Goal: Task Accomplishment & Management: Manage account settings

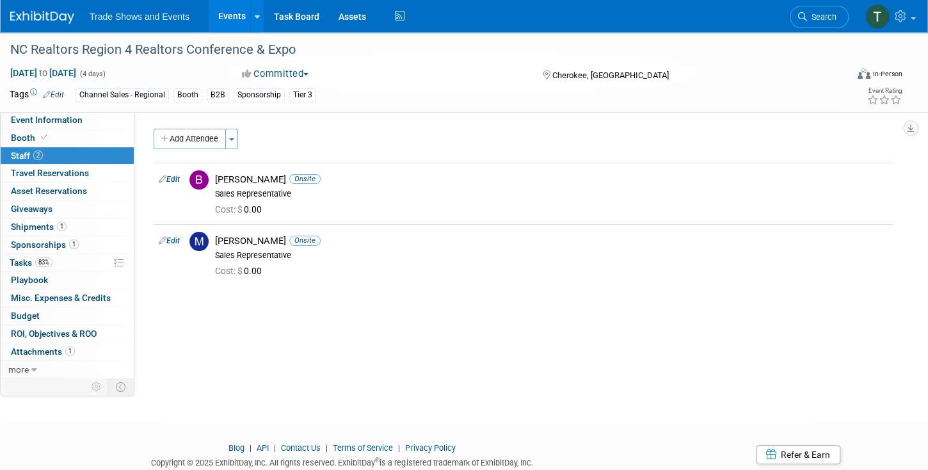
click at [802, 14] on icon at bounding box center [802, 16] width 9 height 9
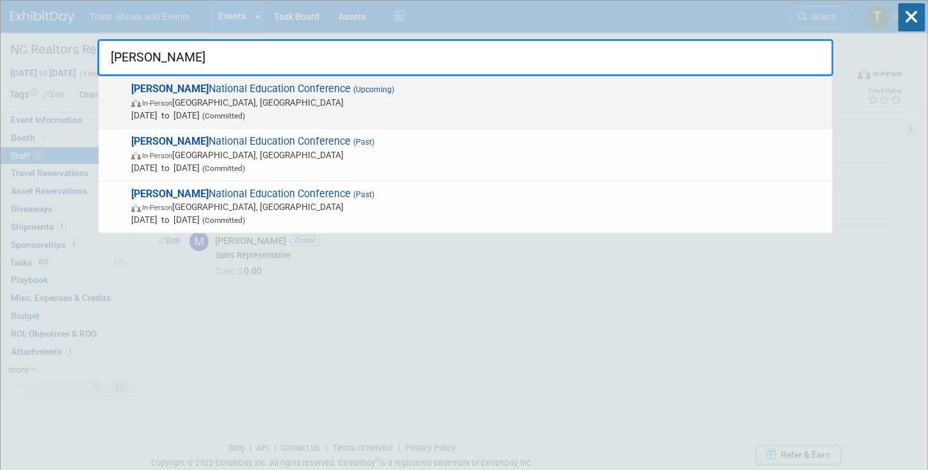
type input "[PERSON_NAME]"
click at [213, 88] on span "SILA National Education Conference (Upcoming) In-Person New Orleans, LA Oct 26,…" at bounding box center [476, 102] width 699 height 39
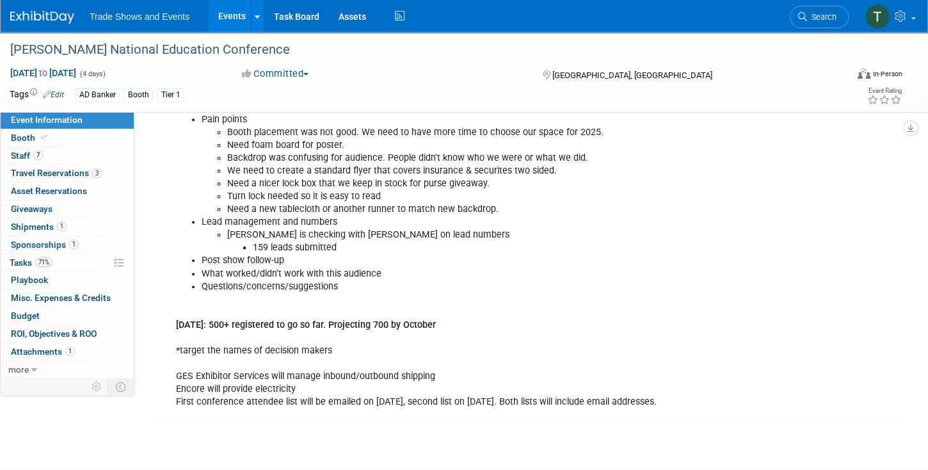
scroll to position [475, 0]
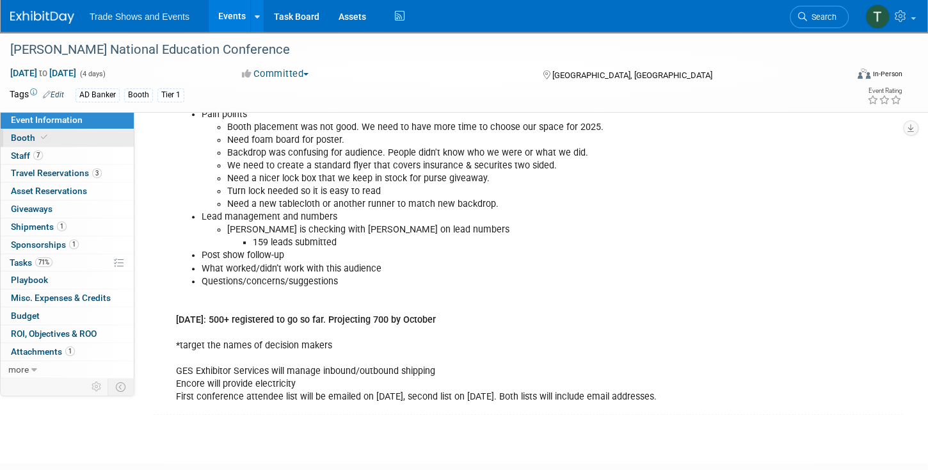
click at [67, 137] on link "Booth" at bounding box center [67, 137] width 133 height 17
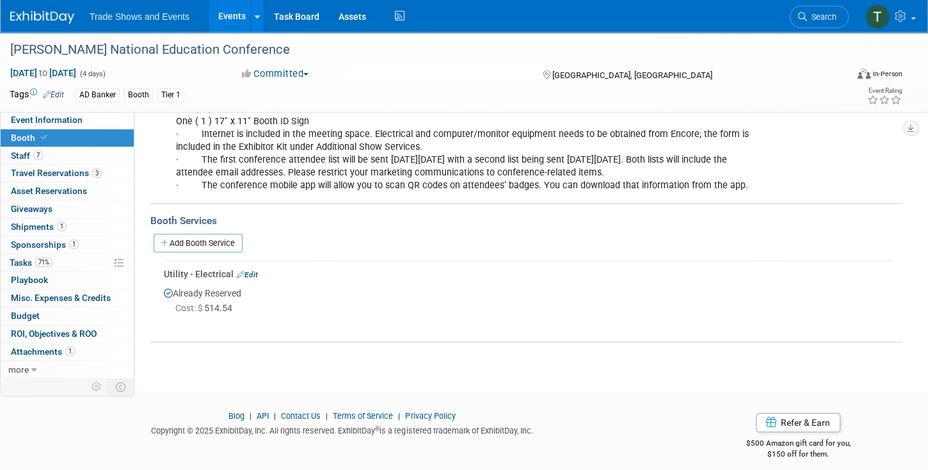
scroll to position [346, 0]
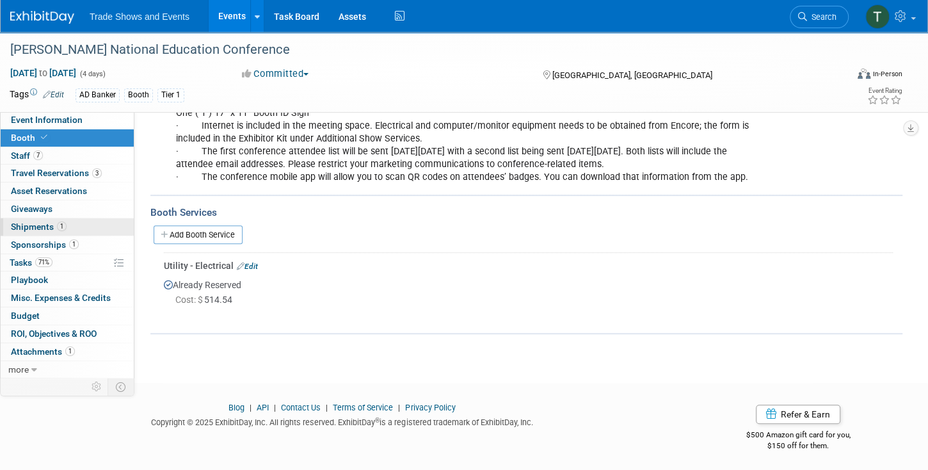
click at [42, 224] on span "Shipments 1" at bounding box center [39, 227] width 56 height 10
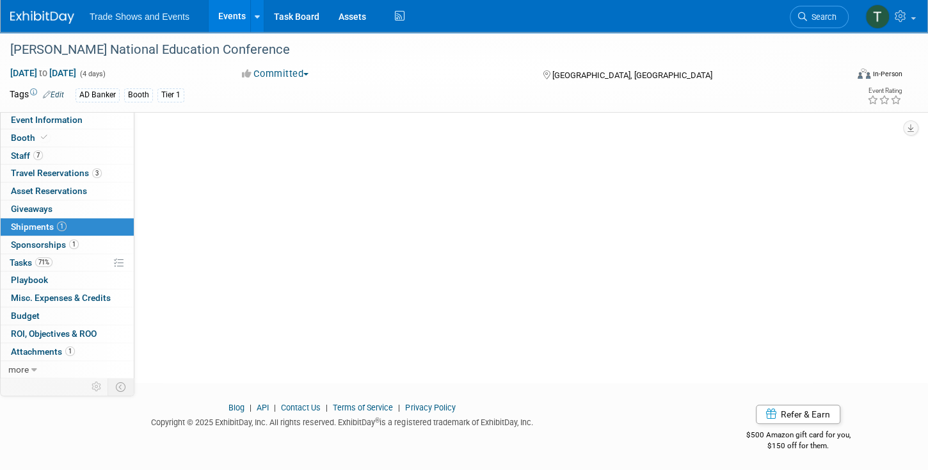
scroll to position [0, 0]
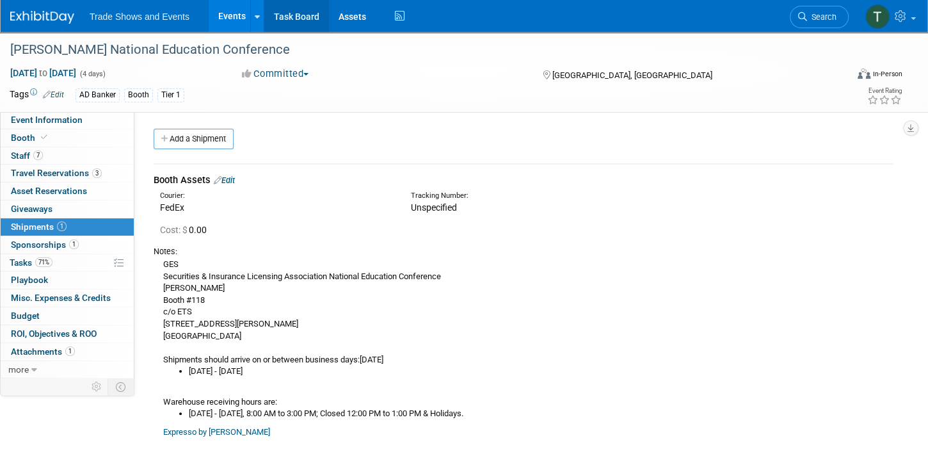
click at [315, 14] on link "Task Board" at bounding box center [296, 16] width 65 height 32
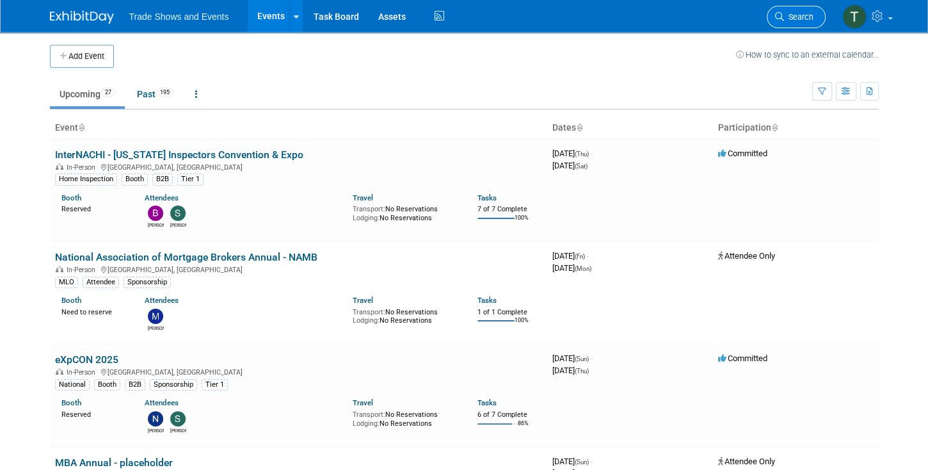
click at [796, 14] on span "Search" at bounding box center [798, 17] width 29 height 10
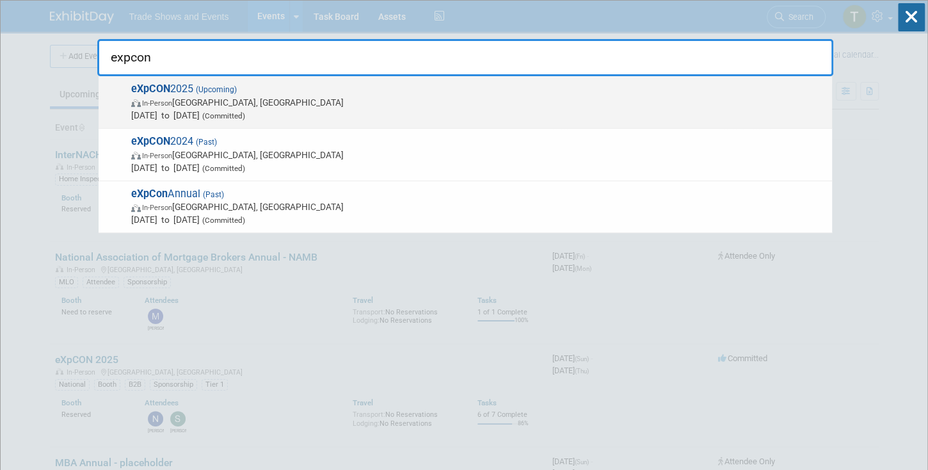
type input "expcon"
click at [188, 86] on span "eXpCON 2025 (Upcoming) In-Person Miami Beach, FL Oct 19, 2025 to Oct 23, 2025 (…" at bounding box center [476, 102] width 699 height 39
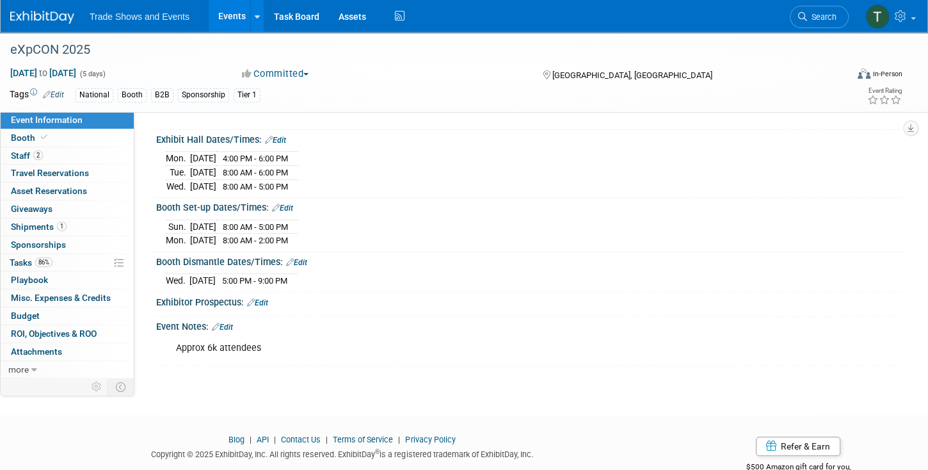
scroll to position [78, 0]
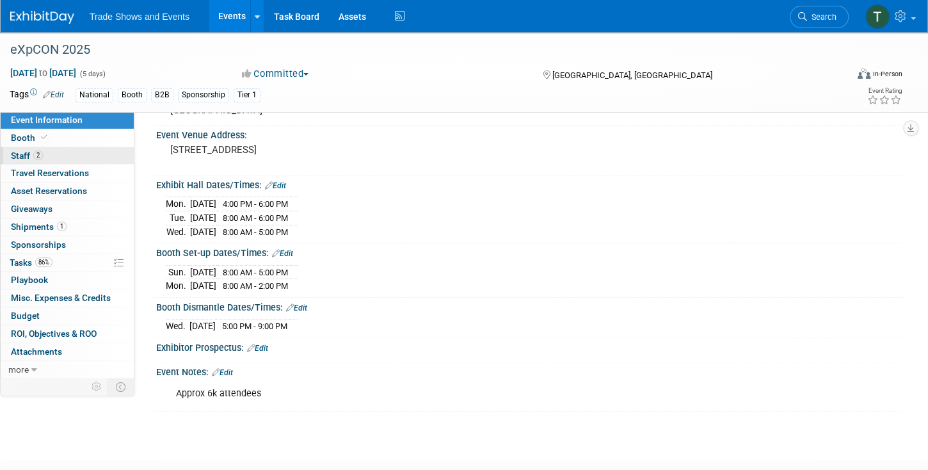
click at [19, 152] on span "Staff 2" at bounding box center [27, 155] width 32 height 10
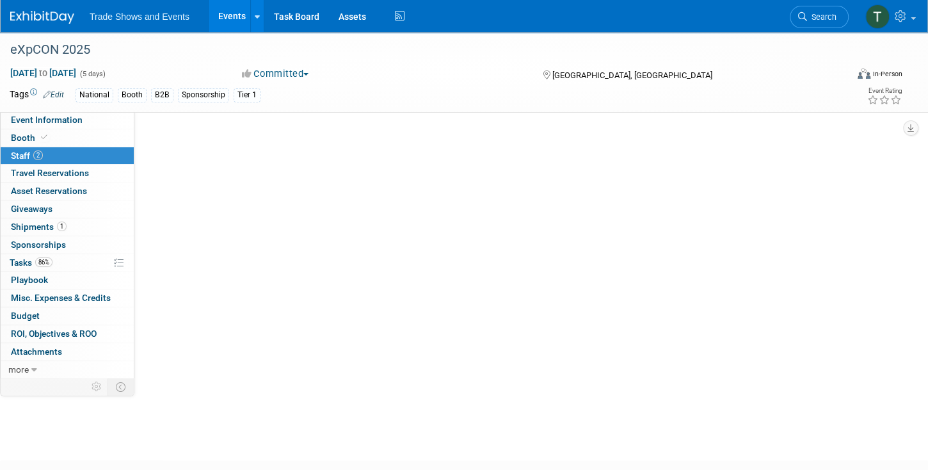
scroll to position [0, 0]
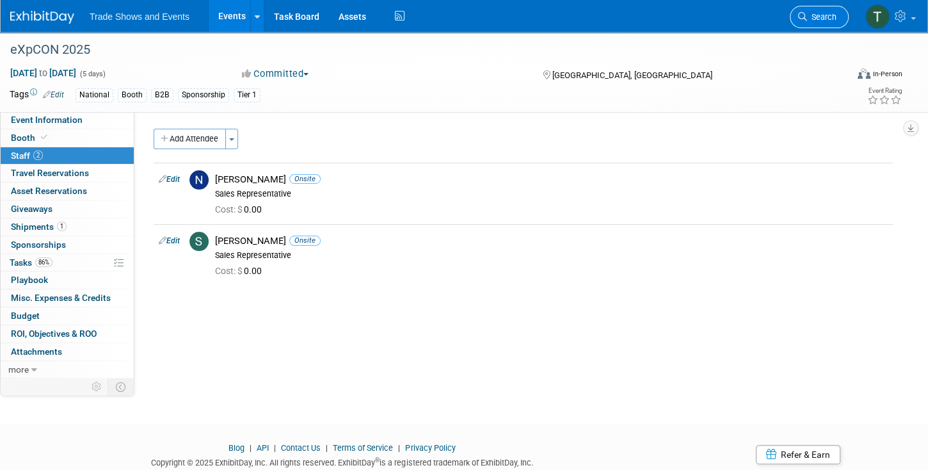
click at [807, 20] on icon at bounding box center [802, 16] width 9 height 9
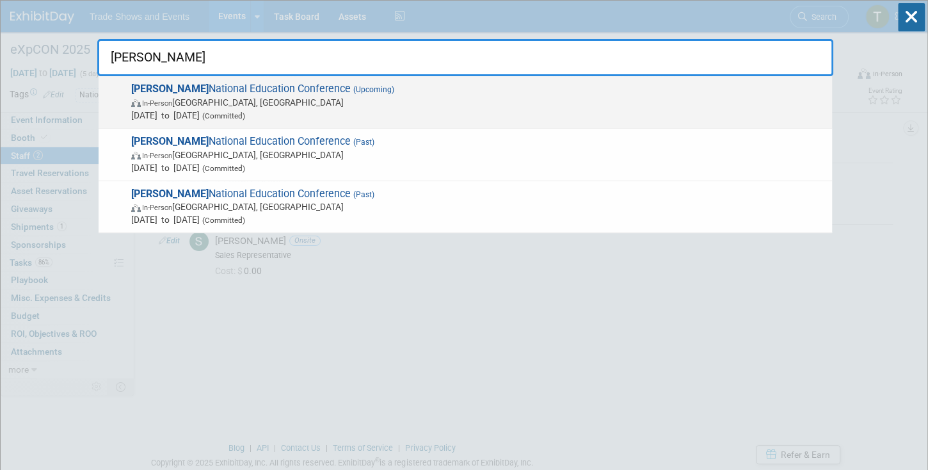
type input "sila"
click at [351, 89] on span "(Upcoming)" at bounding box center [373, 89] width 44 height 9
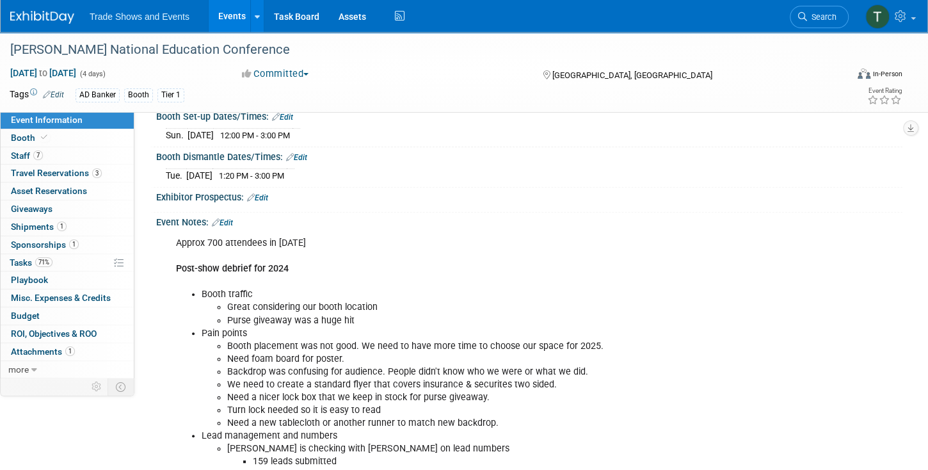
scroll to position [293, 0]
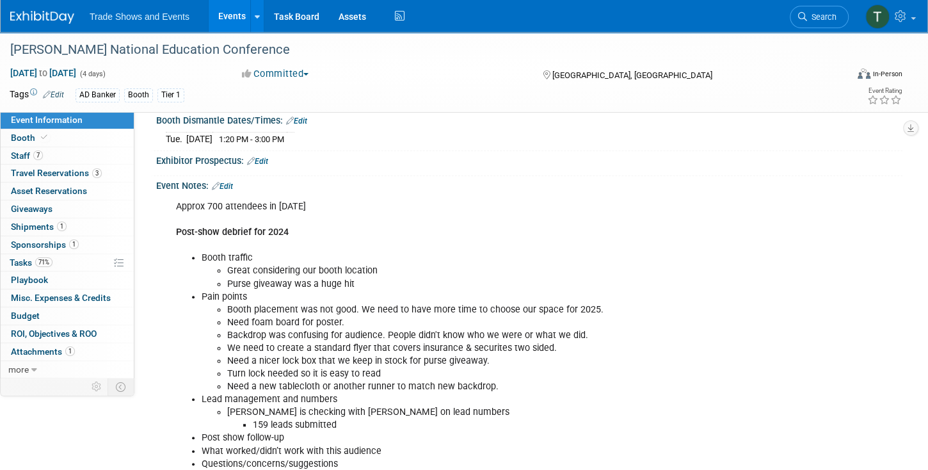
click at [232, 182] on link "Edit" at bounding box center [222, 186] width 21 height 9
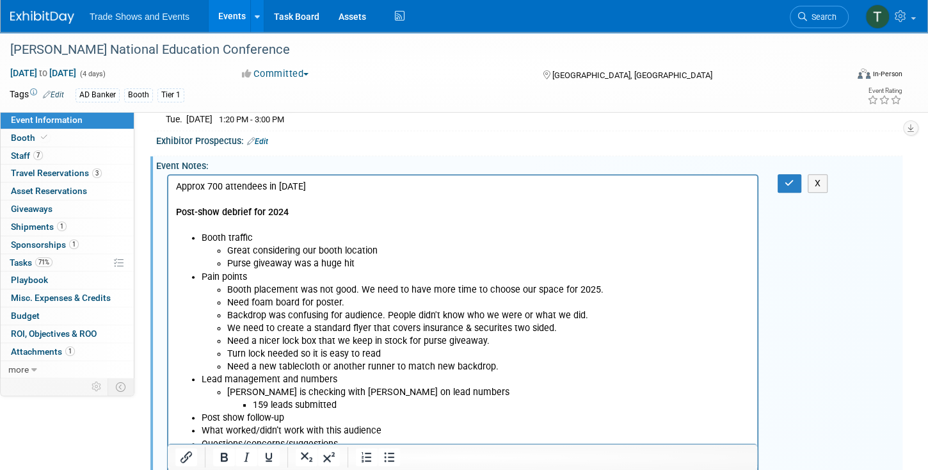
scroll to position [329, 0]
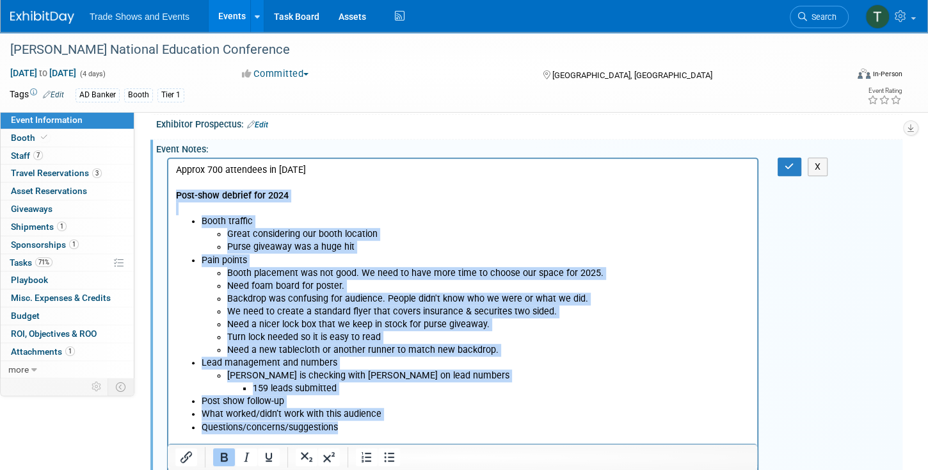
drag, startPoint x: 177, startPoint y: 193, endPoint x: 441, endPoint y: 431, distance: 355.5
click at [441, 431] on body "Approx 700 attendees in 2024 Post-show debrief for 2024 Booth traffic Great con…" at bounding box center [463, 356] width 576 height 385
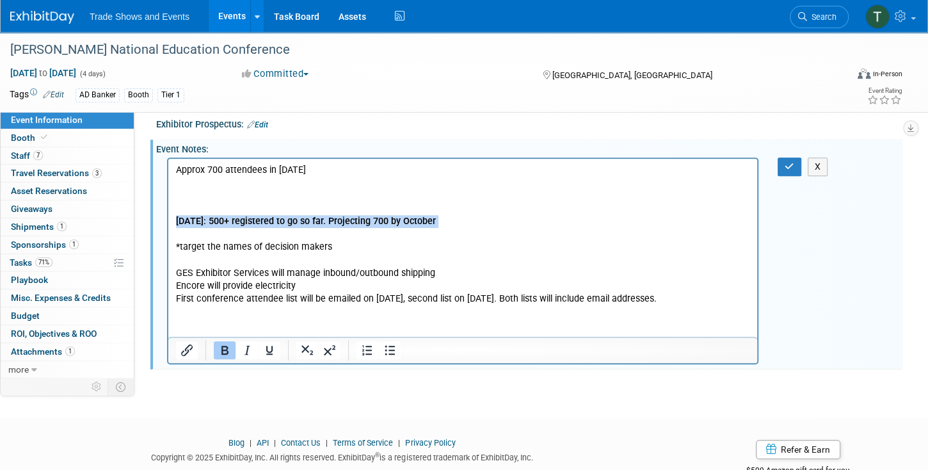
drag, startPoint x: 178, startPoint y: 220, endPoint x: 502, endPoint y: 240, distance: 324.6
click at [502, 240] on p "7/31/24: 500+ registered to go so far. Projecting 700 by October *target the na…" at bounding box center [463, 248] width 574 height 116
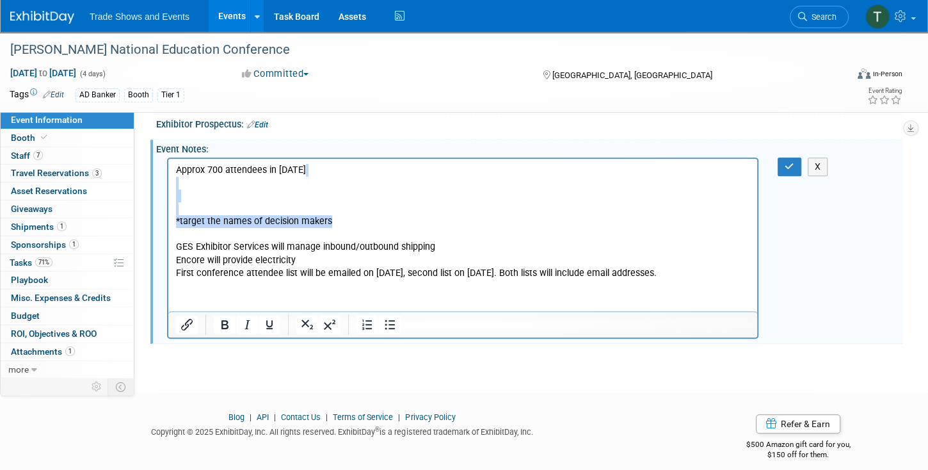
drag, startPoint x: 282, startPoint y: 218, endPoint x: 169, endPoint y: 178, distance: 119.5
click at [169, 178] on html "Approx 700 attendees in 2024 *target the names of decision makers GES Exhibitor…" at bounding box center [462, 219] width 589 height 121
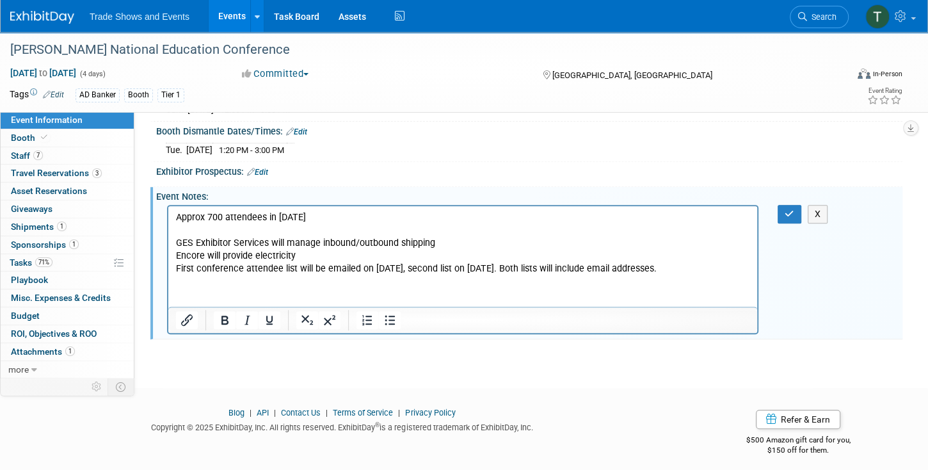
drag, startPoint x: 606, startPoint y: 268, endPoint x: 165, endPoint y: 265, distance: 441.2
click at [168, 265] on html "Approx 700 attendees in 2024 GES Exhibitor Services will manage inbound/outboun…" at bounding box center [462, 240] width 589 height 69
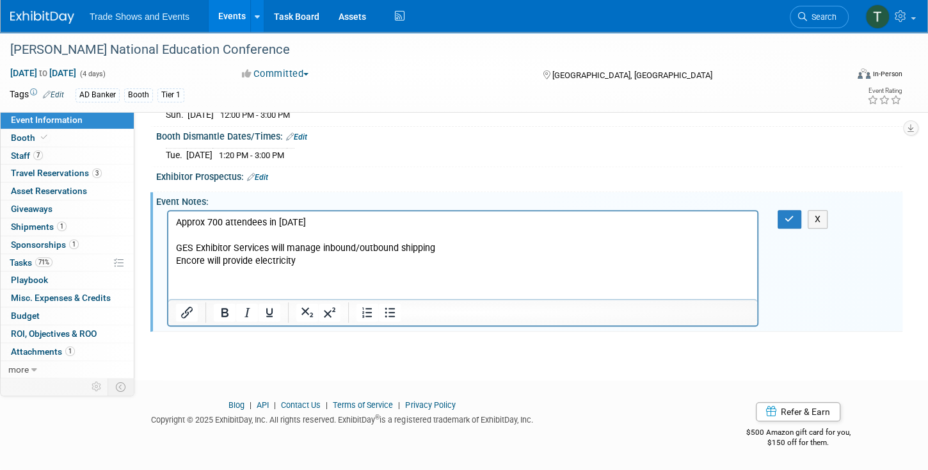
scroll to position [269, 0]
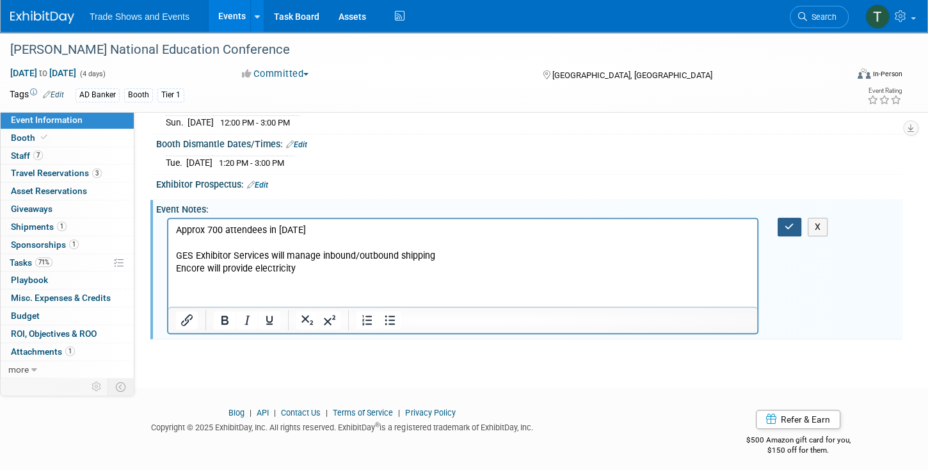
click at [793, 222] on icon "button" at bounding box center [790, 226] width 10 height 9
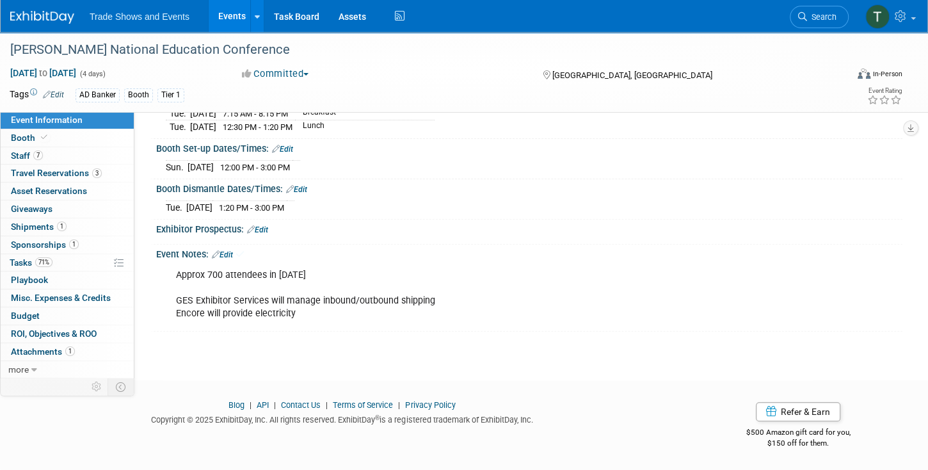
scroll to position [216, 0]
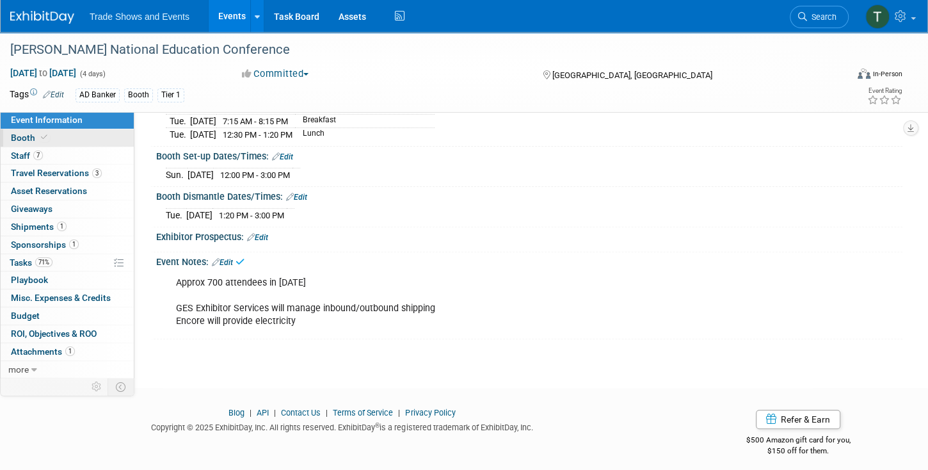
click at [25, 134] on span "Booth" at bounding box center [30, 138] width 39 height 10
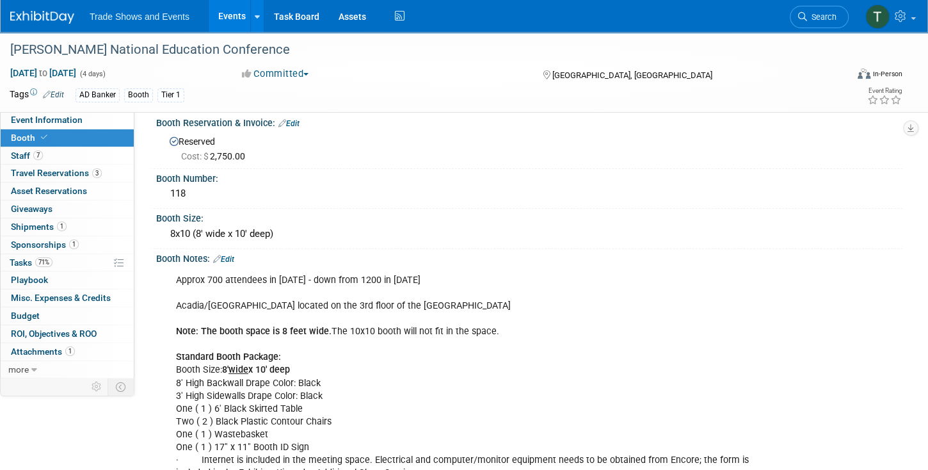
scroll to position [0, 0]
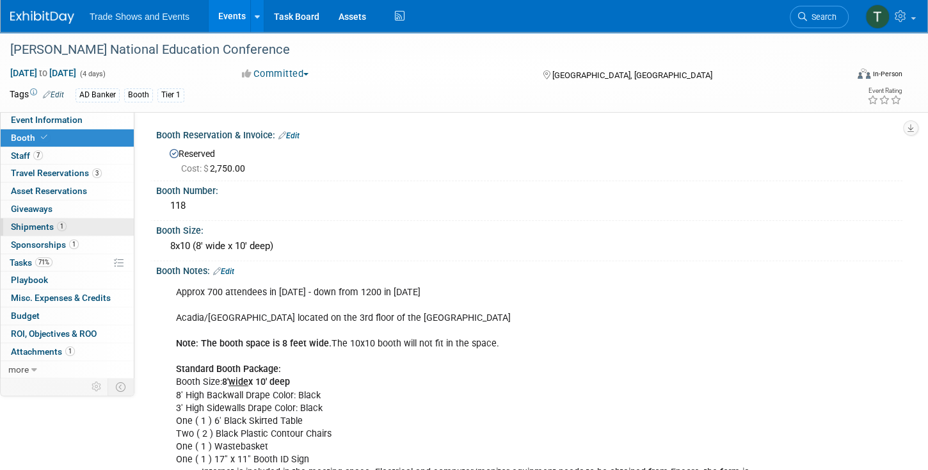
click at [36, 226] on span "Shipments 1" at bounding box center [39, 227] width 56 height 10
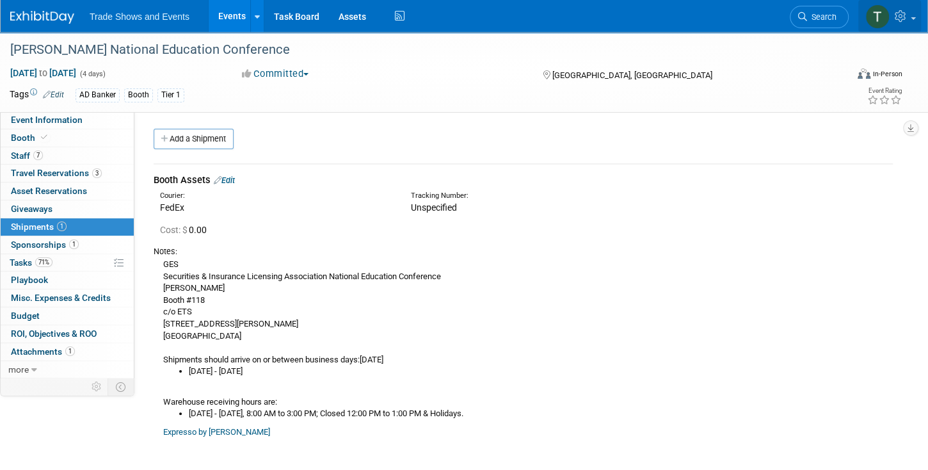
click at [902, 17] on icon at bounding box center [902, 16] width 15 height 12
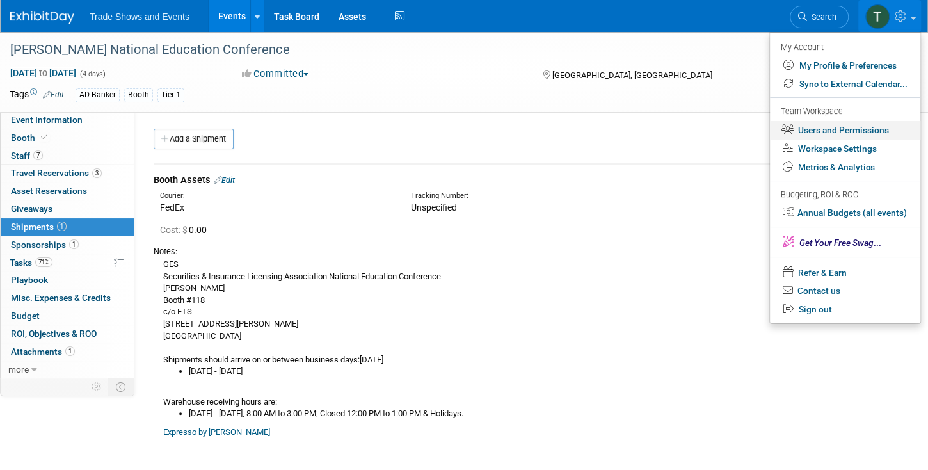
click at [840, 134] on link "Users and Permissions" at bounding box center [845, 130] width 150 height 19
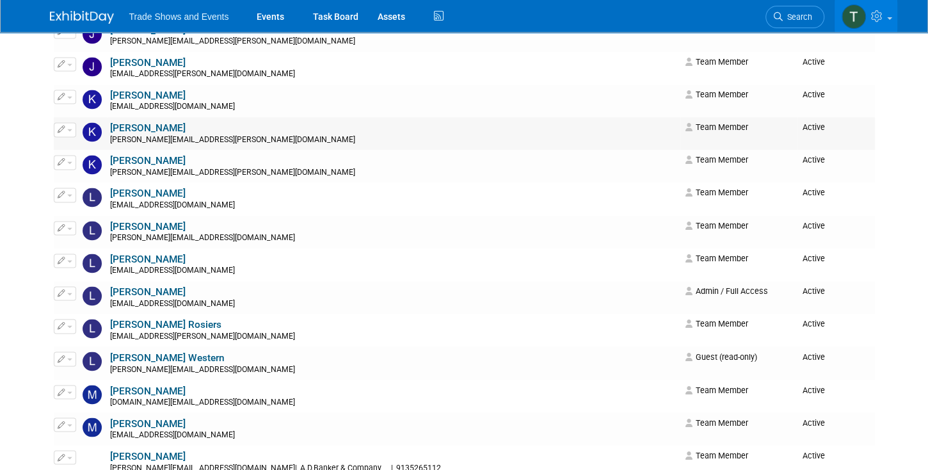
scroll to position [1463, 0]
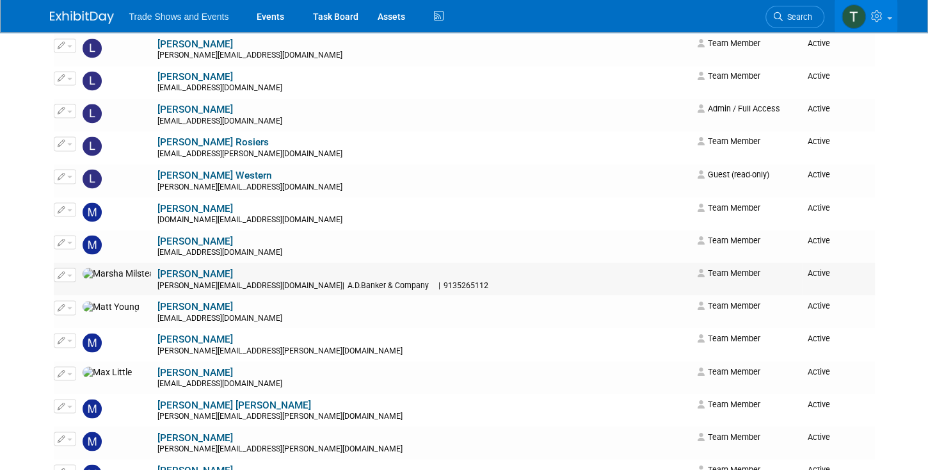
click at [69, 274] on span "button" at bounding box center [69, 275] width 5 height 3
click at [85, 287] on link "Edit" at bounding box center [104, 295] width 101 height 18
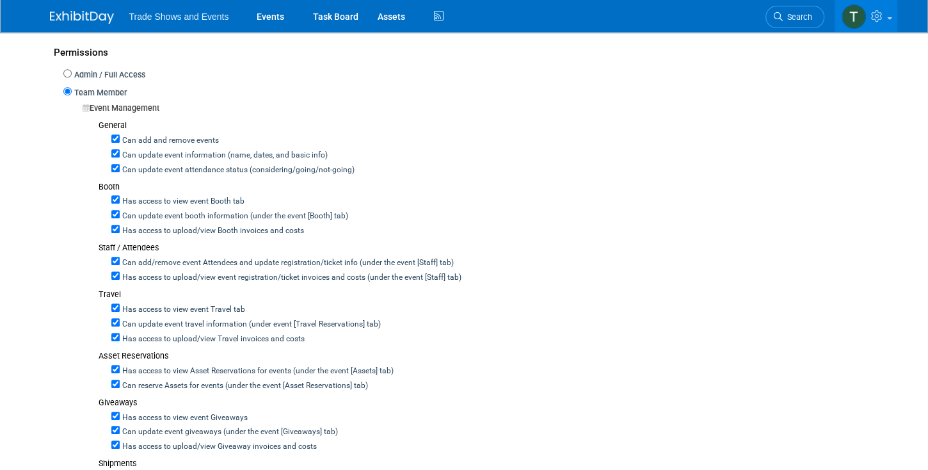
scroll to position [402, 0]
click at [114, 138] on input "Can add and remove events" at bounding box center [115, 138] width 8 height 8
checkbox input "false"
click at [118, 152] on input "Can update event information (name, dates, and basic info)" at bounding box center [115, 153] width 8 height 8
checkbox input "false"
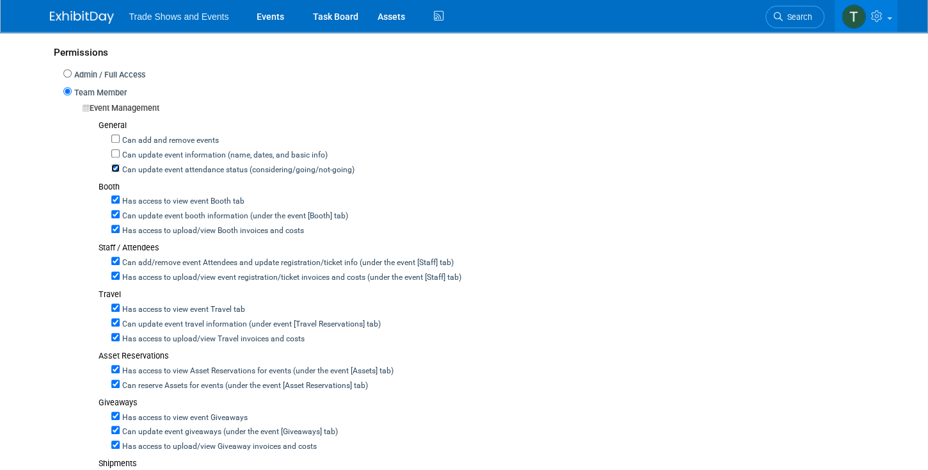
click at [111, 165] on input "Can update event attendance status (considering/going/not-going)" at bounding box center [115, 168] width 8 height 8
checkbox input "false"
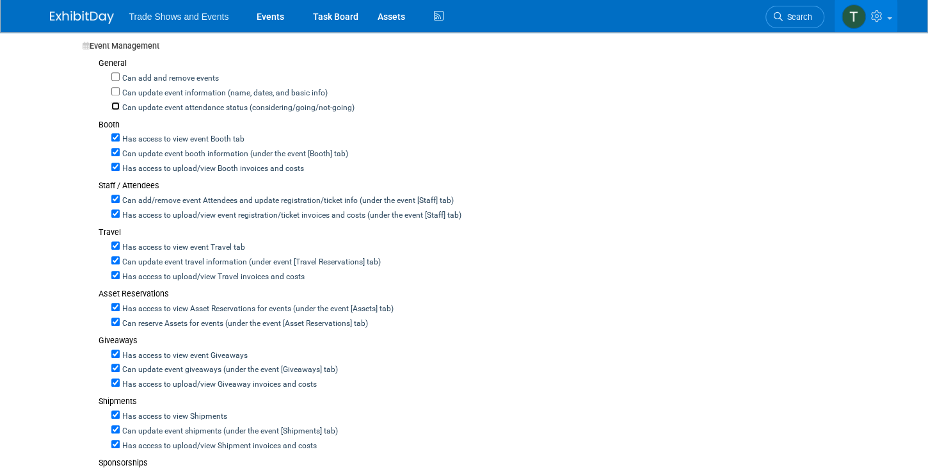
scroll to position [475, 0]
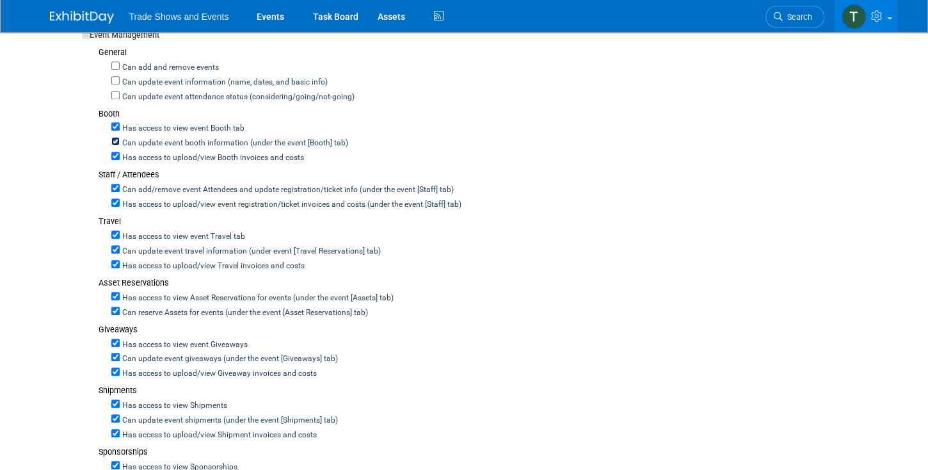
click at [113, 138] on input "Can update event booth information (under the event [Booth] tab)" at bounding box center [115, 141] width 8 height 8
checkbox input "false"
click at [115, 184] on input "Can add/remove event Attendees and update registration/ticket info (under the e…" at bounding box center [115, 188] width 8 height 8
checkbox input "false"
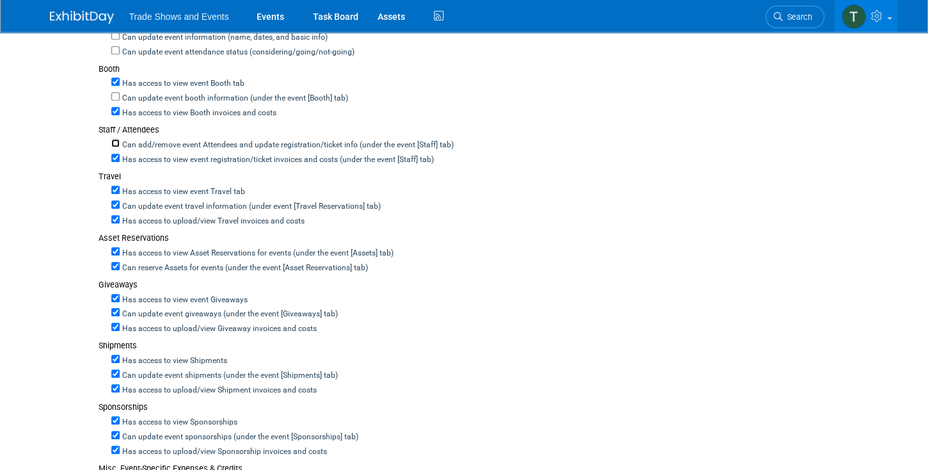
scroll to position [549, 0]
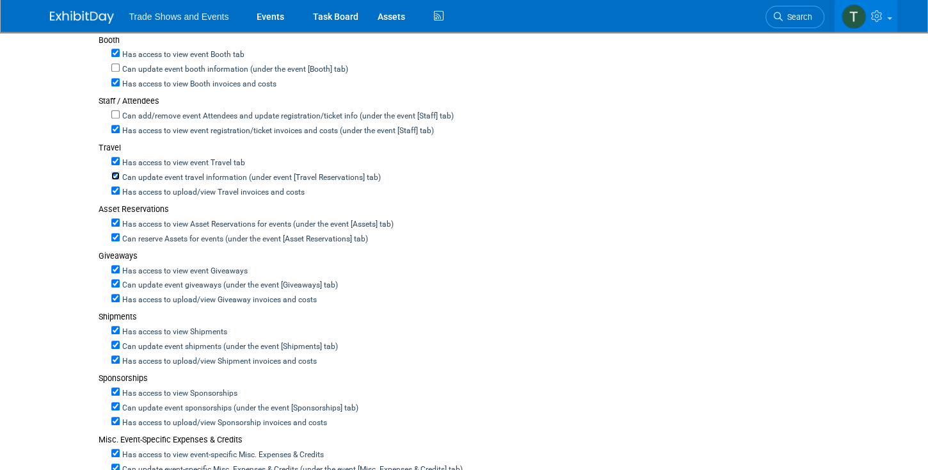
click at [113, 172] on input "Can update event travel information (under event [Travel Reservations] tab)" at bounding box center [115, 176] width 8 height 8
checkbox input "false"
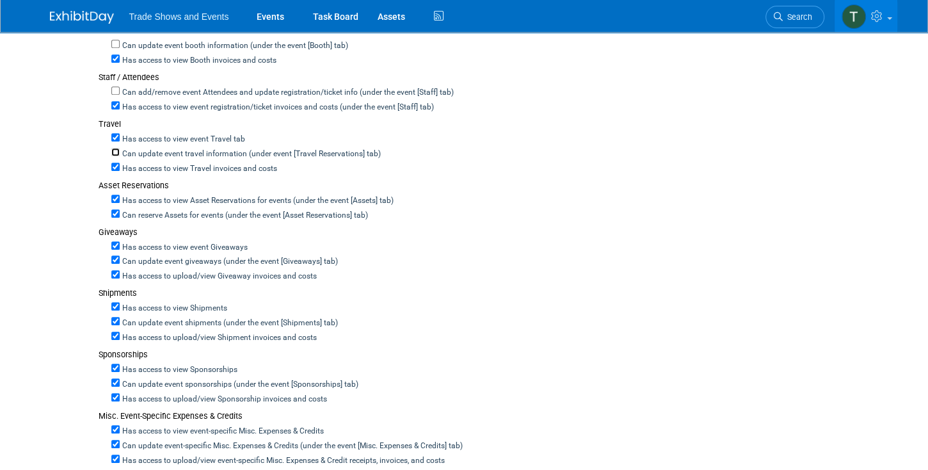
scroll to position [585, 0]
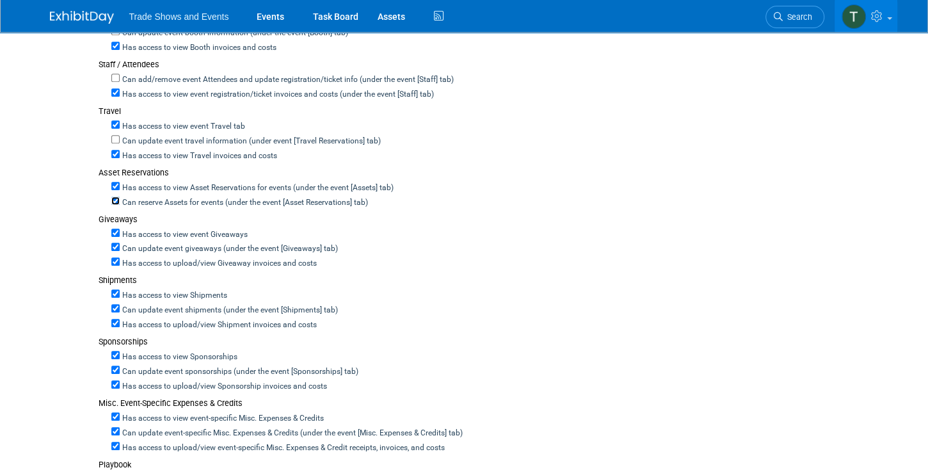
click at [115, 197] on input "Can reserve Assets for events (under the event [Asset Reservations] tab)" at bounding box center [115, 201] width 8 height 8
checkbox input "false"
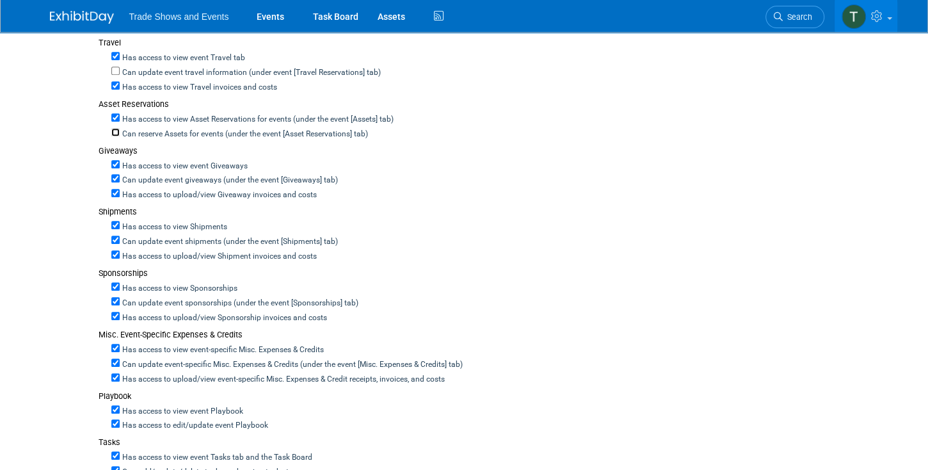
scroll to position [658, 0]
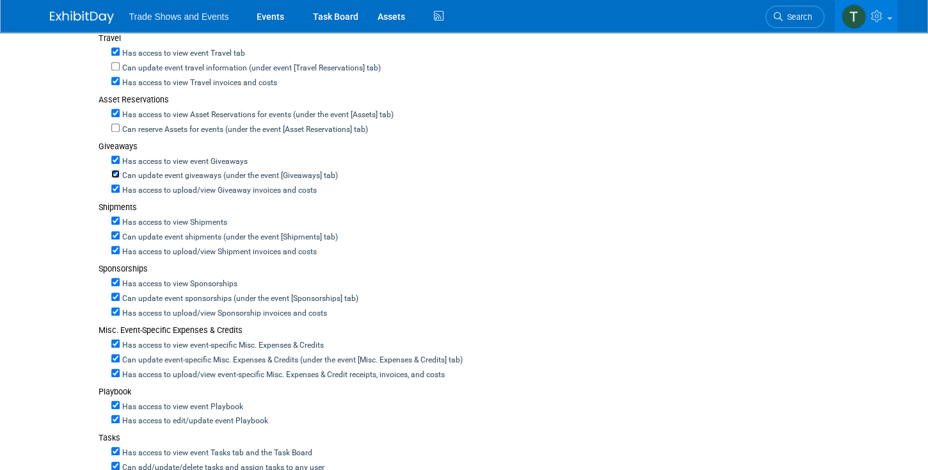
click at [113, 170] on input "Can update event giveaways (under the event [Giveaways] tab)" at bounding box center [115, 174] width 8 height 8
checkbox input "false"
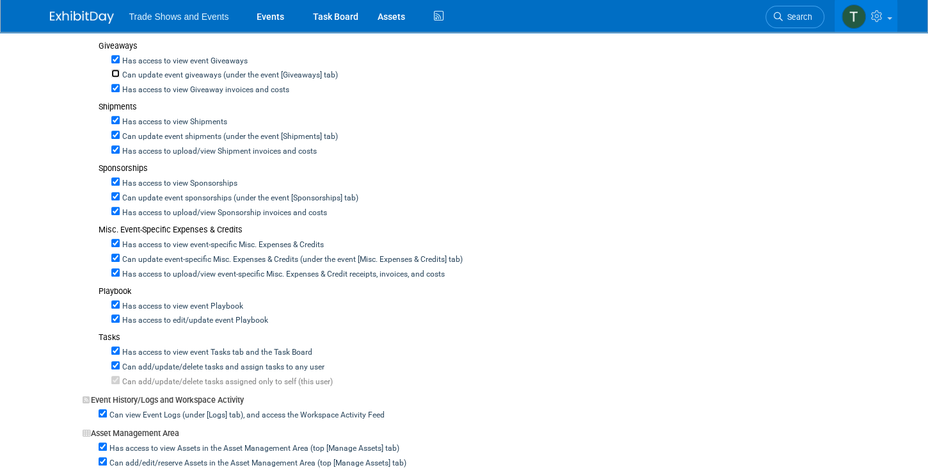
scroll to position [768, 0]
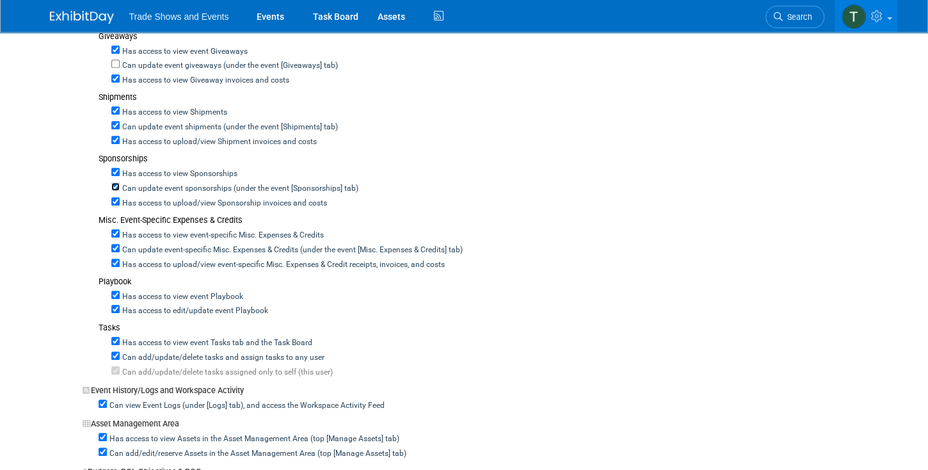
click at [113, 182] on input "Can update event sponsorships (under the event [Sponsorships] tab)" at bounding box center [115, 186] width 8 height 8
checkbox input "false"
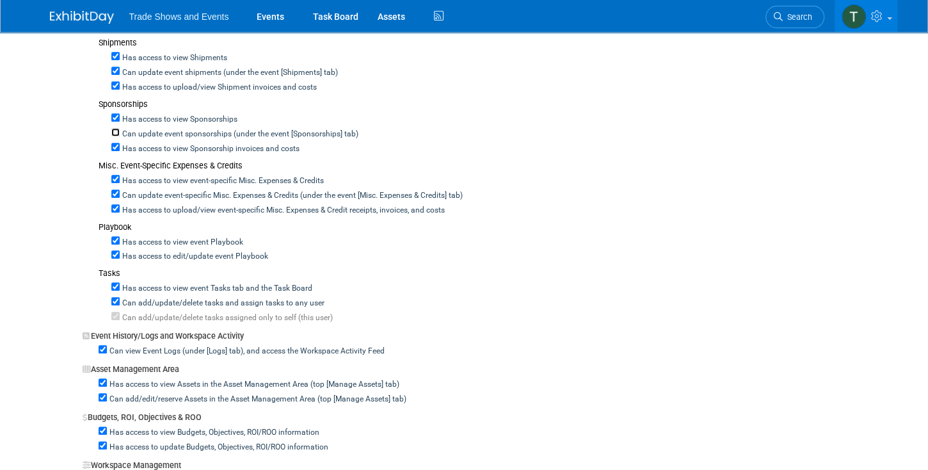
scroll to position [841, 0]
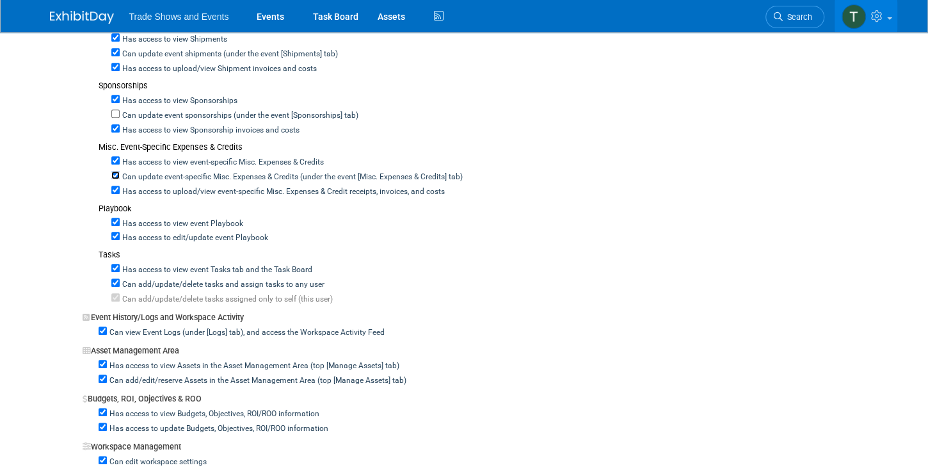
click at [115, 171] on input "Can update event-specific Misc. Expenses & Credits (under the event [Misc. Expe…" at bounding box center [115, 175] width 8 height 8
checkbox input "false"
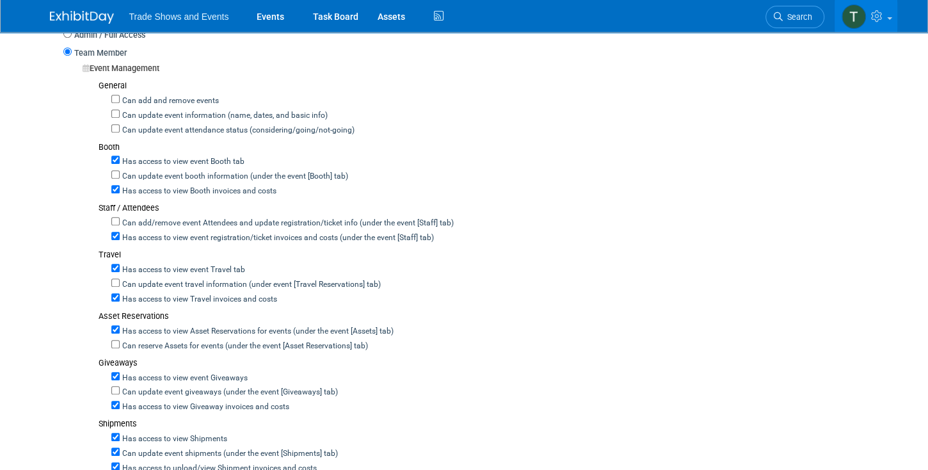
scroll to position [439, 0]
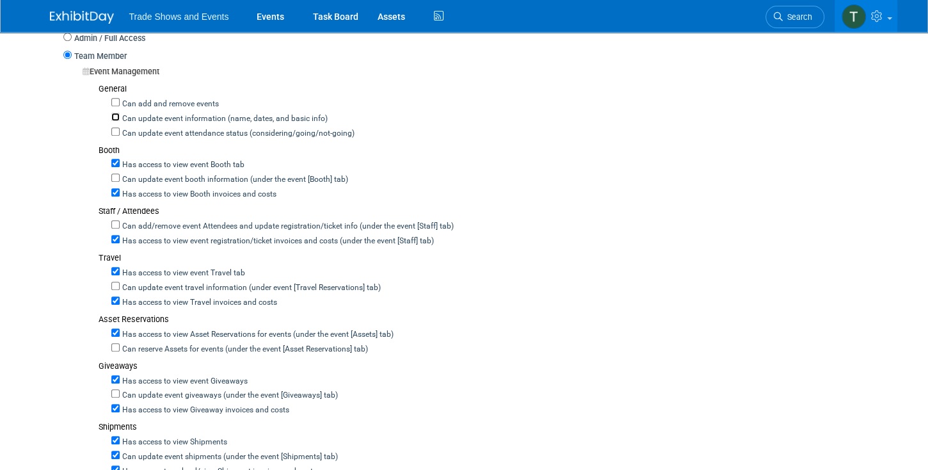
click at [117, 116] on input "Can update event information (name, dates, and basic info)" at bounding box center [115, 117] width 8 height 8
checkbox input "true"
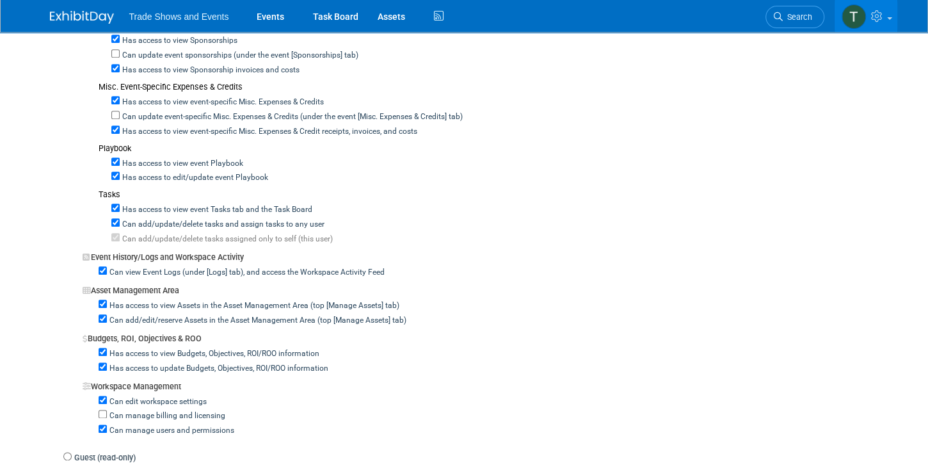
scroll to position [914, 0]
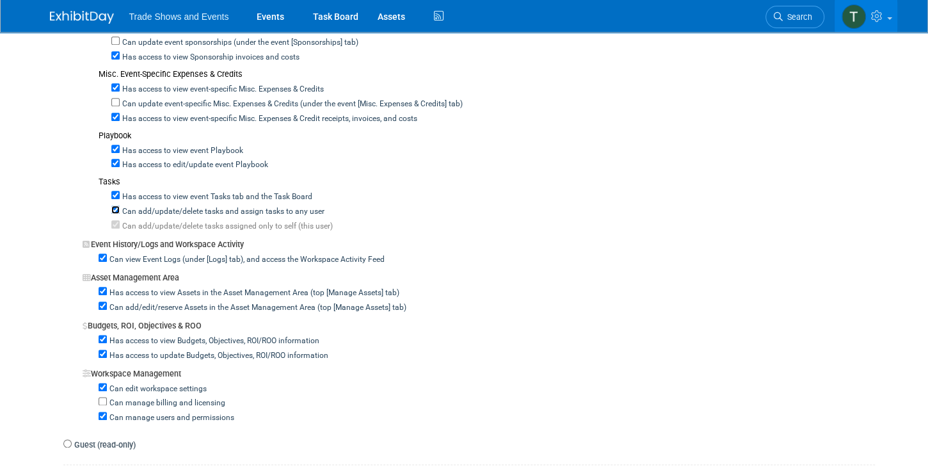
click at [113, 206] on input "Can add/update/delete tasks and assign tasks to any user" at bounding box center [115, 210] width 8 height 8
checkbox input "false"
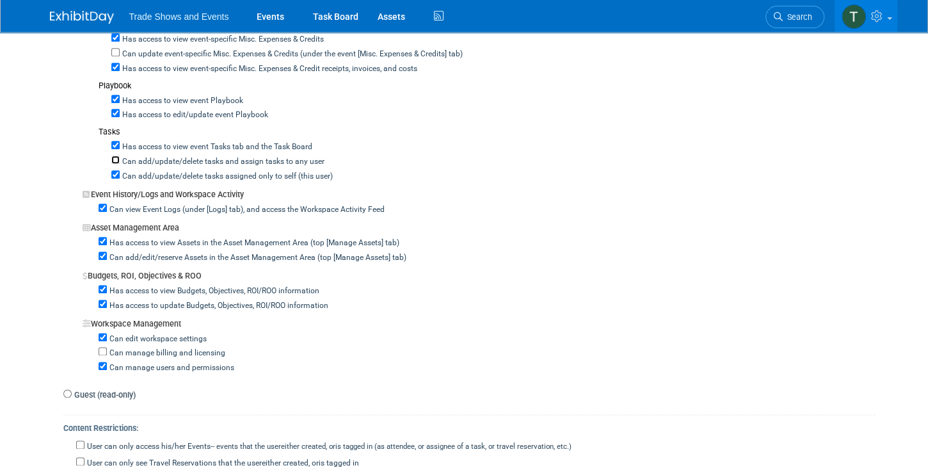
scroll to position [987, 0]
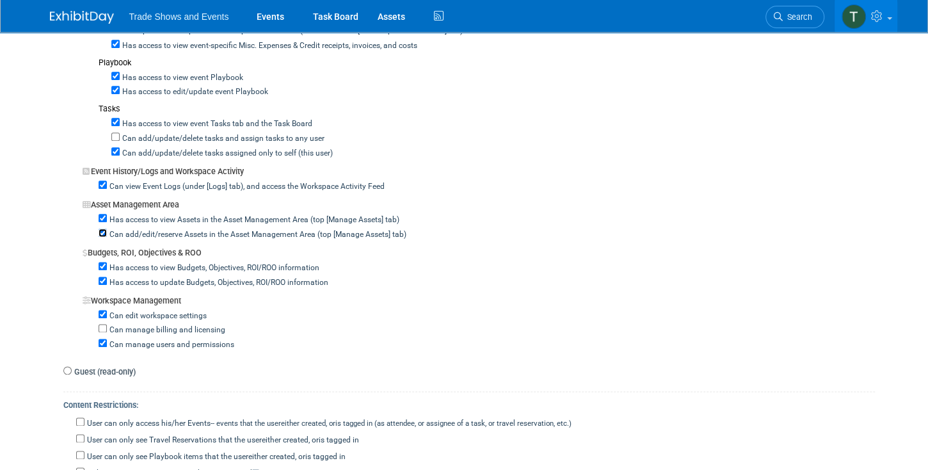
click at [101, 229] on input "Can add/edit/reserve Assets in the Asset Management Area (top [Manage Assets] t…" at bounding box center [103, 233] width 8 height 8
checkbox input "false"
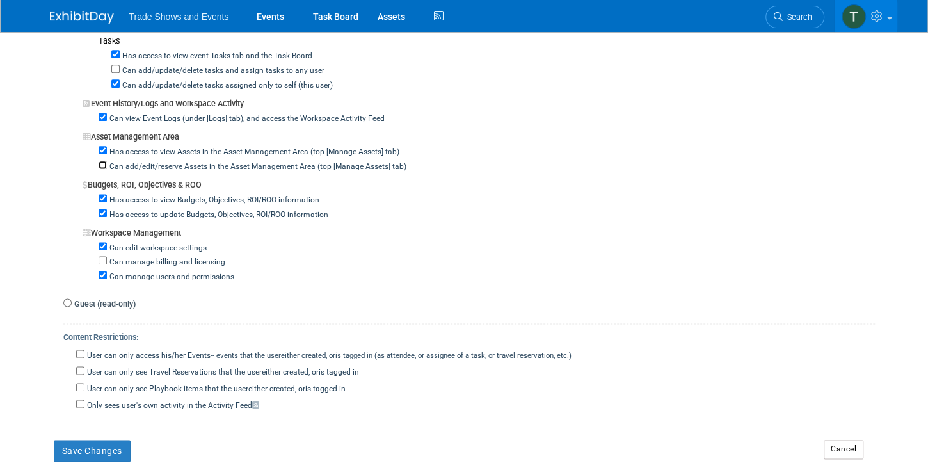
scroll to position [1061, 0]
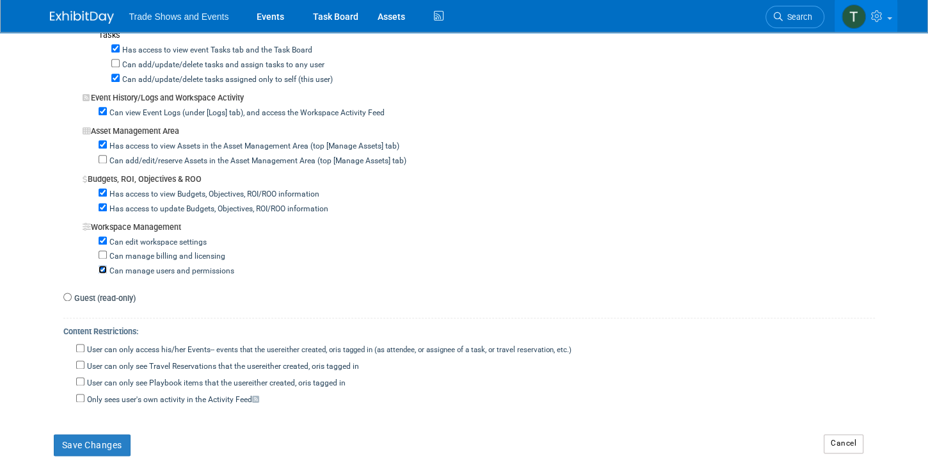
click at [99, 265] on input "Can manage users and permissions" at bounding box center [103, 269] width 8 height 8
checkbox input "false"
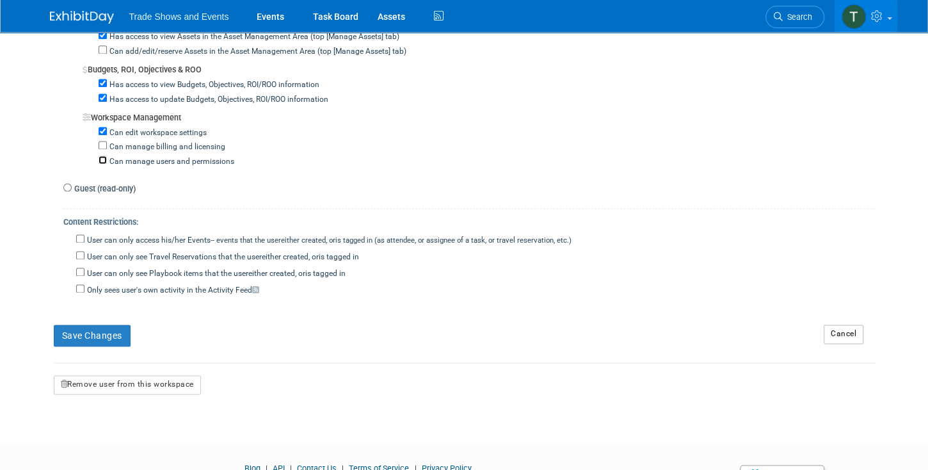
scroll to position [1170, 0]
click at [86, 325] on button "Save Changes" at bounding box center [92, 336] width 77 height 22
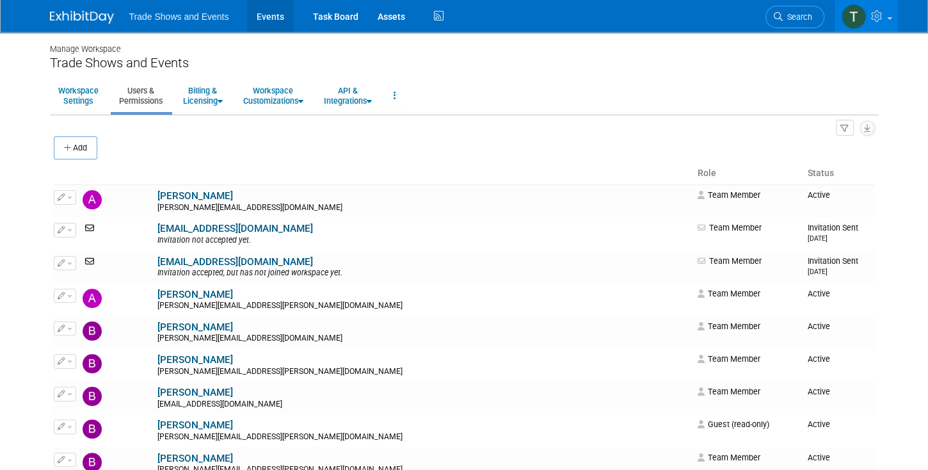
click at [271, 19] on link "Events" at bounding box center [270, 16] width 47 height 32
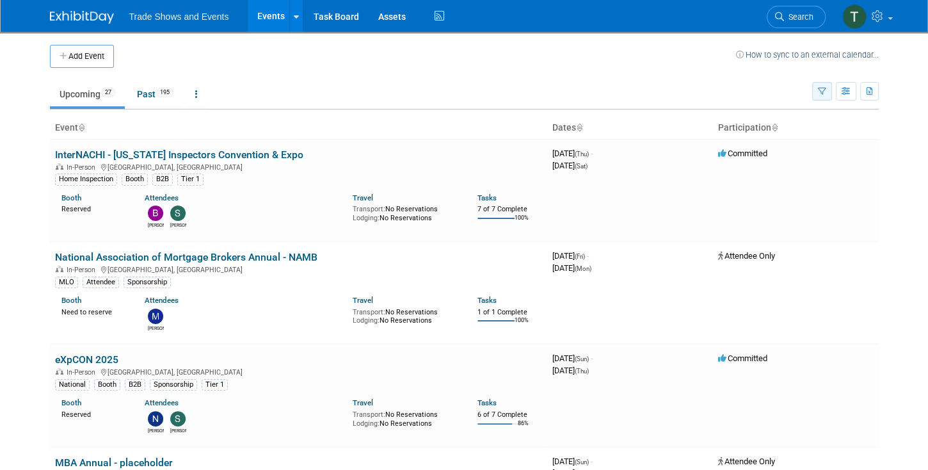
click at [820, 90] on icon "button" at bounding box center [822, 92] width 8 height 8
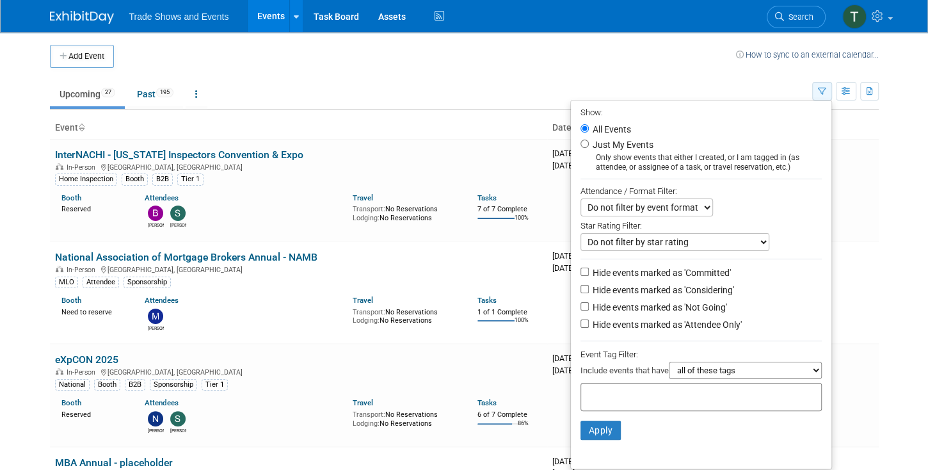
click at [820, 90] on icon "button" at bounding box center [822, 92] width 8 height 8
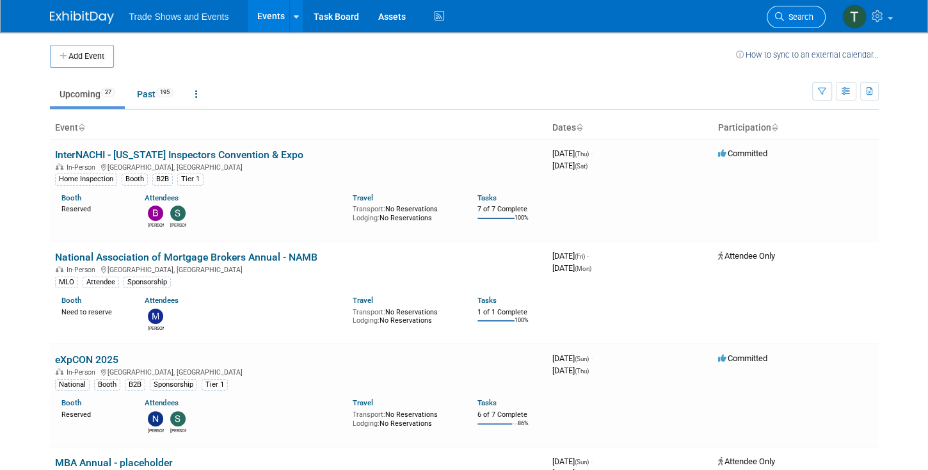
click at [784, 14] on span "Search" at bounding box center [798, 17] width 29 height 10
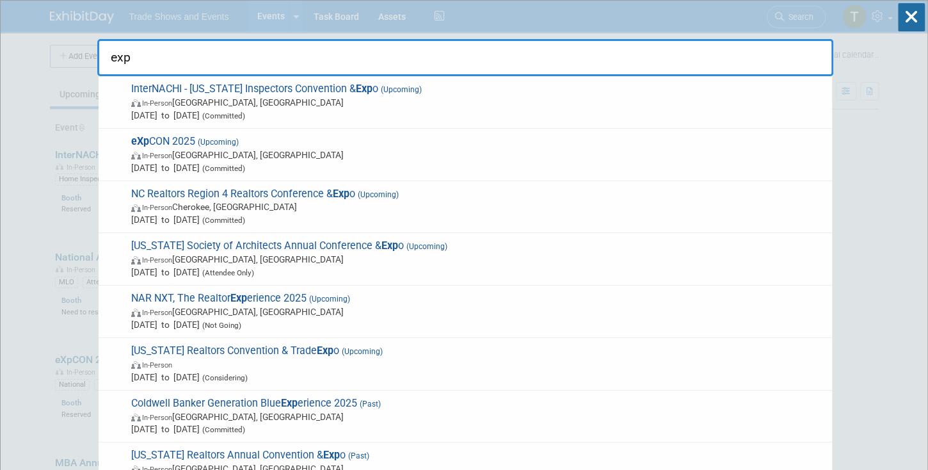
type input "exp"
click at [173, 140] on span "eXp CON 2025 (Upcoming) In-Person Miami Beach, FL Oct 19, 2025 to Oct 23, 2025 …" at bounding box center [476, 154] width 699 height 39
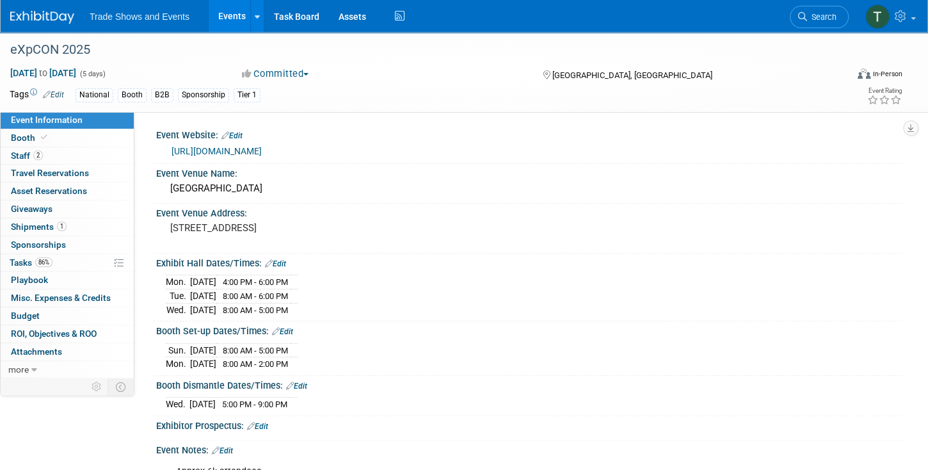
click at [227, 152] on link "[URL][DOMAIN_NAME]" at bounding box center [217, 151] width 90 height 10
click at [29, 136] on span "Booth" at bounding box center [30, 138] width 39 height 10
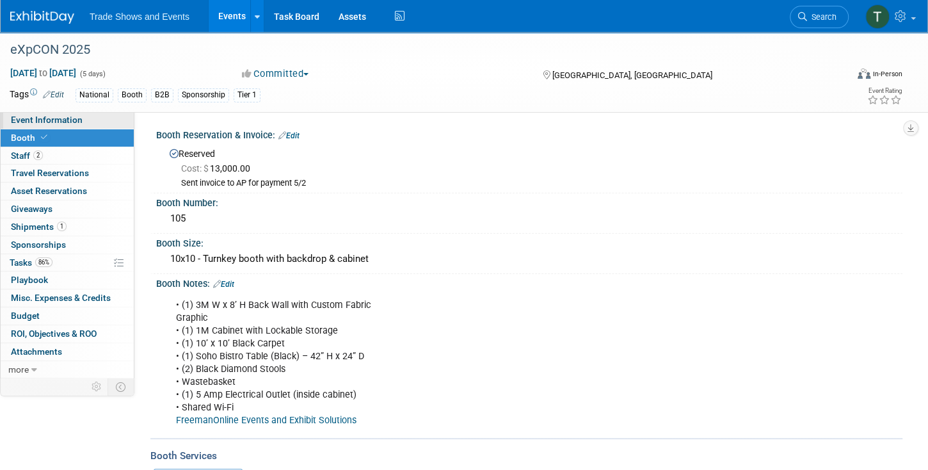
click at [55, 130] on link "Booth" at bounding box center [67, 137] width 133 height 17
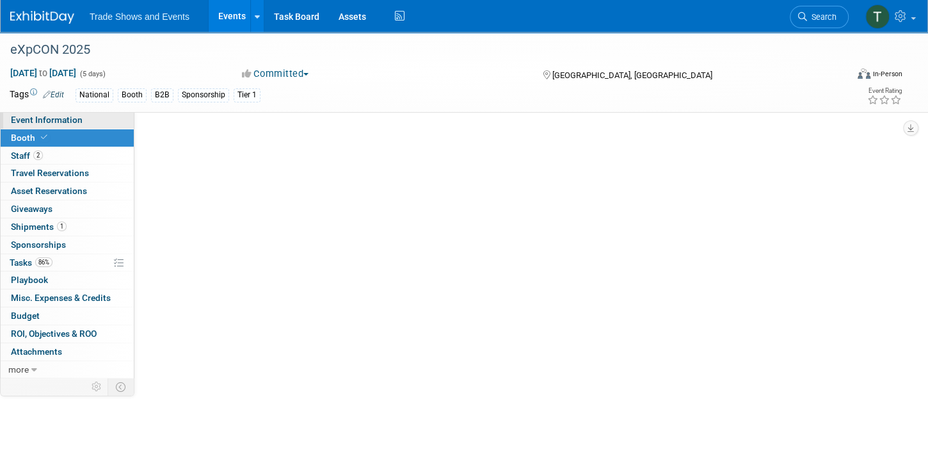
click at [58, 126] on link "Event Information" at bounding box center [67, 119] width 133 height 17
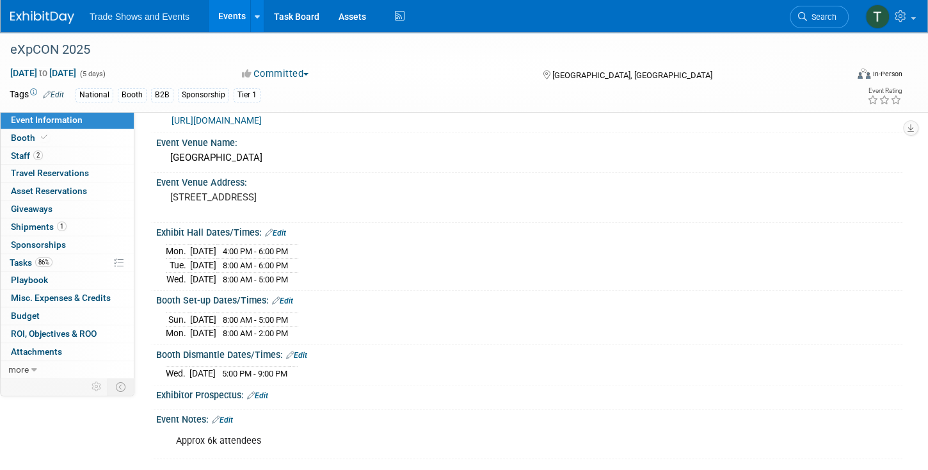
scroll to position [73, 0]
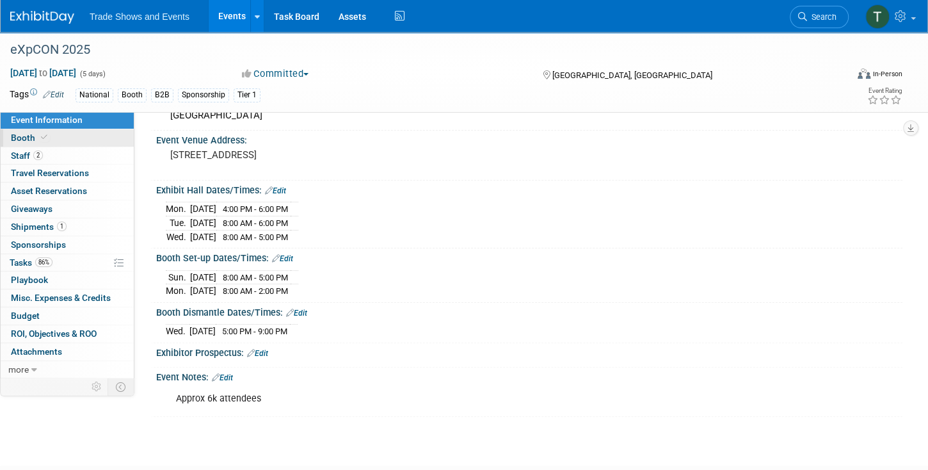
click at [42, 141] on span at bounding box center [44, 138] width 12 height 10
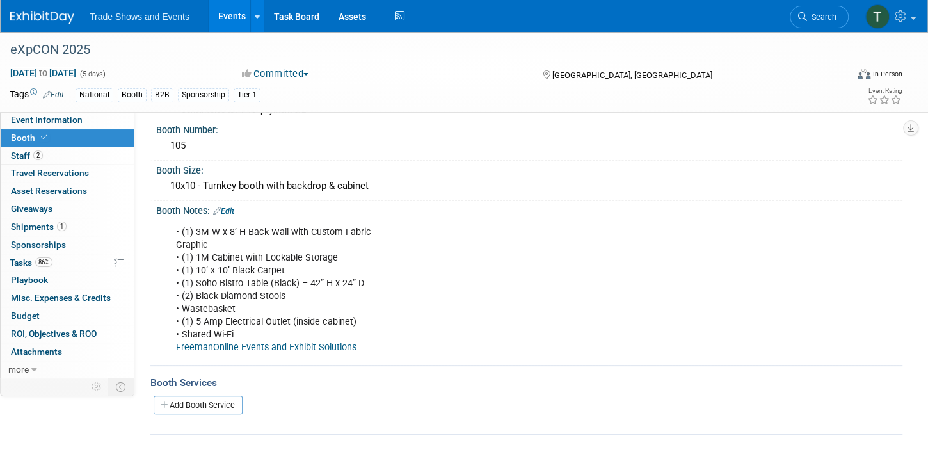
click at [287, 344] on link "FreemanOnline Events and Exhibit Solutions" at bounding box center [266, 347] width 181 height 11
click at [59, 120] on span "Event Information" at bounding box center [47, 120] width 72 height 10
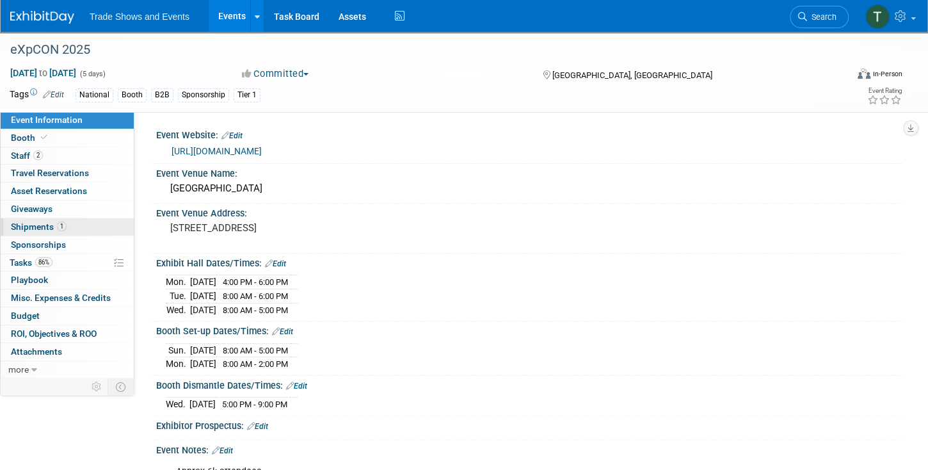
click at [38, 222] on span "Shipments 1" at bounding box center [39, 227] width 56 height 10
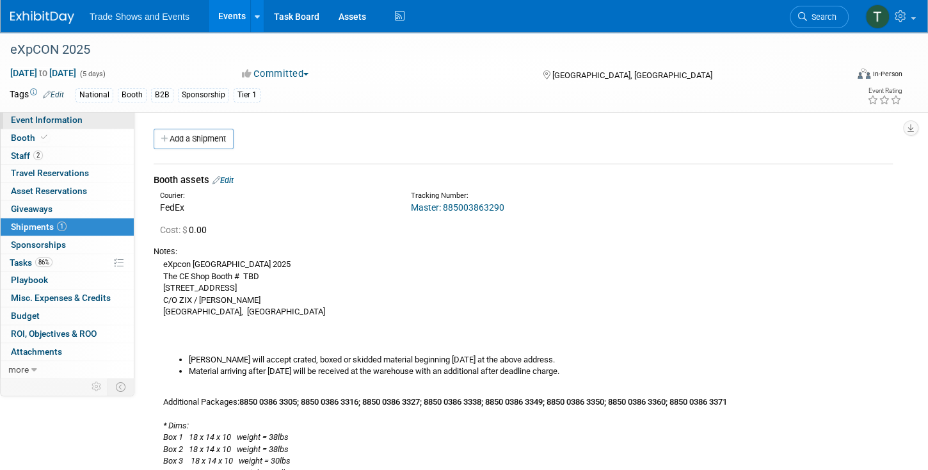
click at [51, 124] on span "Event Information" at bounding box center [47, 120] width 72 height 10
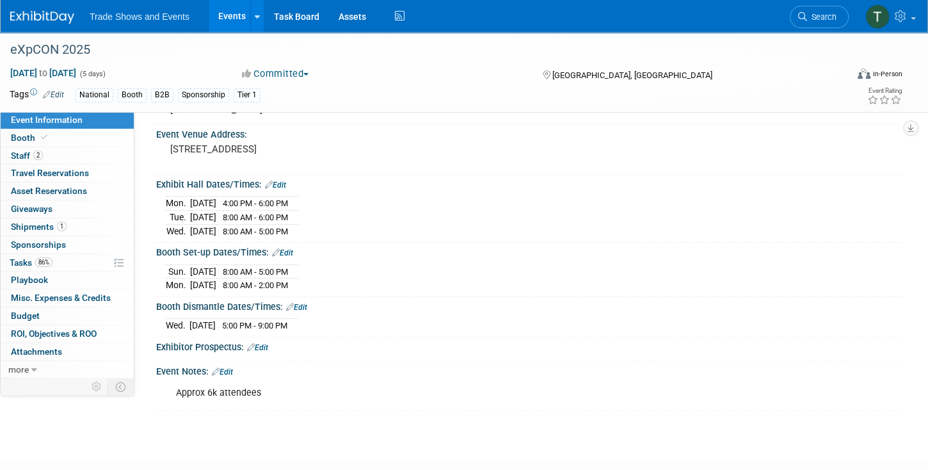
scroll to position [146, 0]
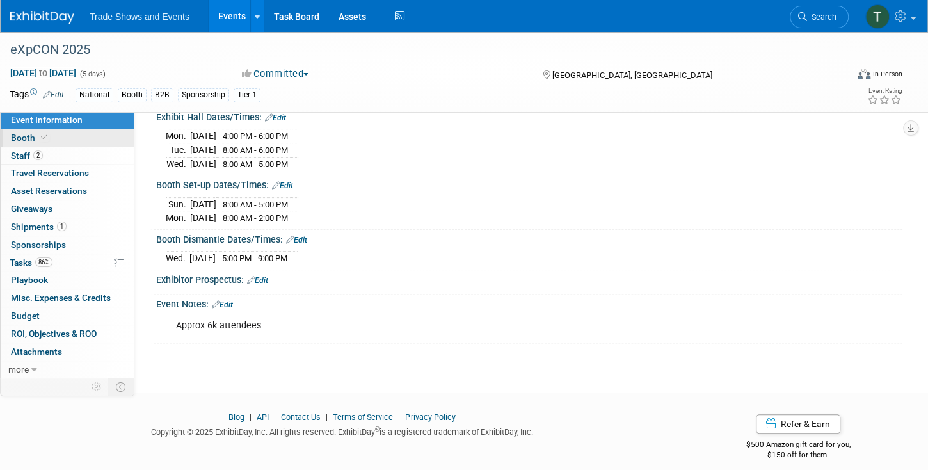
click at [53, 134] on link "Booth" at bounding box center [67, 137] width 133 height 17
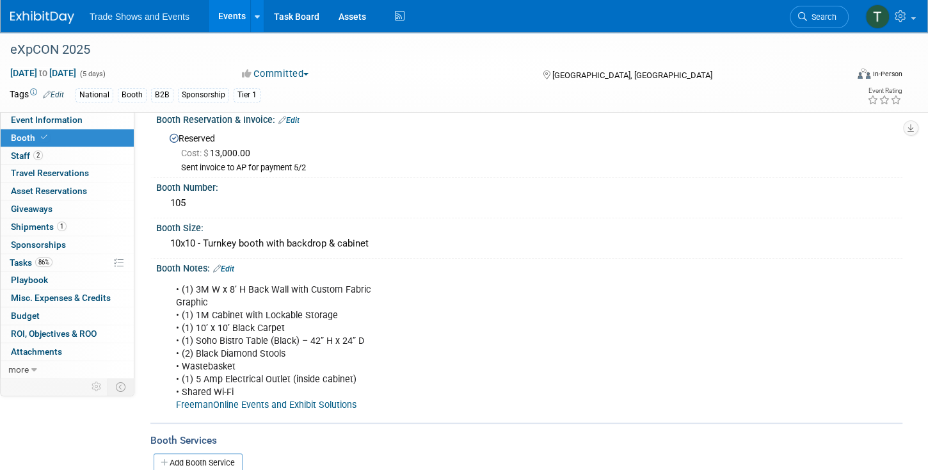
scroll to position [0, 0]
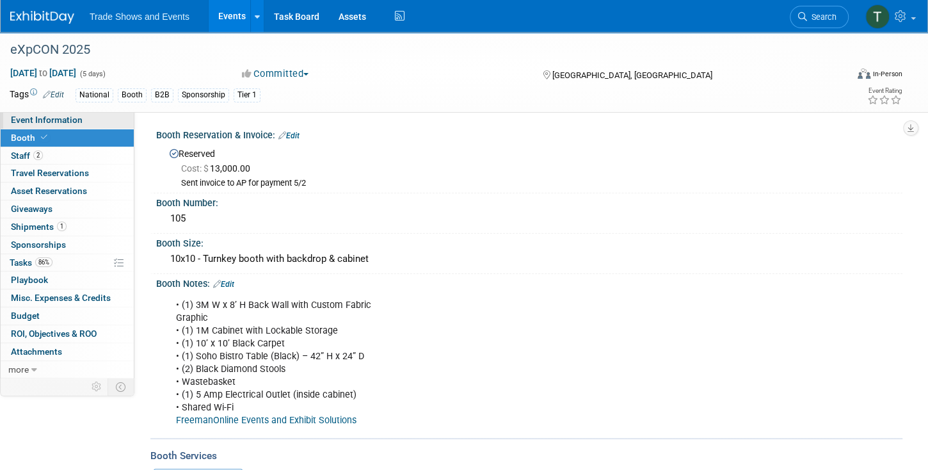
click at [76, 119] on span "Event Information" at bounding box center [47, 120] width 72 height 10
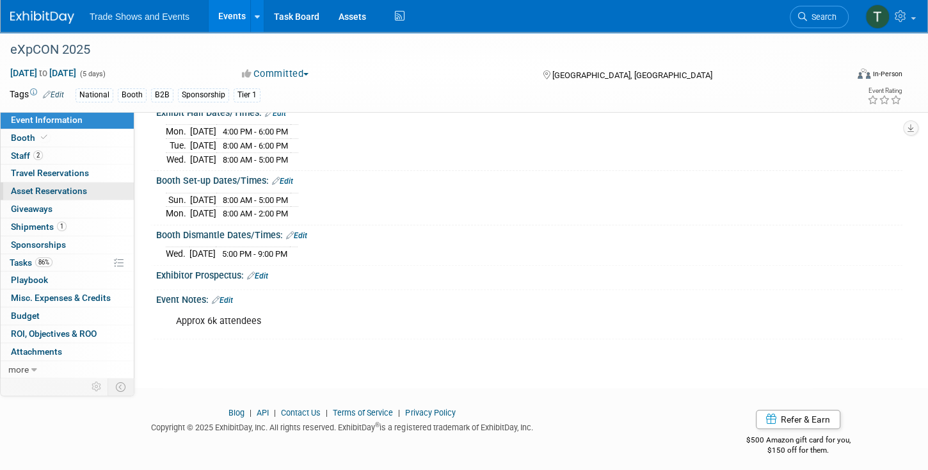
scroll to position [151, 0]
click at [58, 140] on link "Booth" at bounding box center [67, 137] width 133 height 17
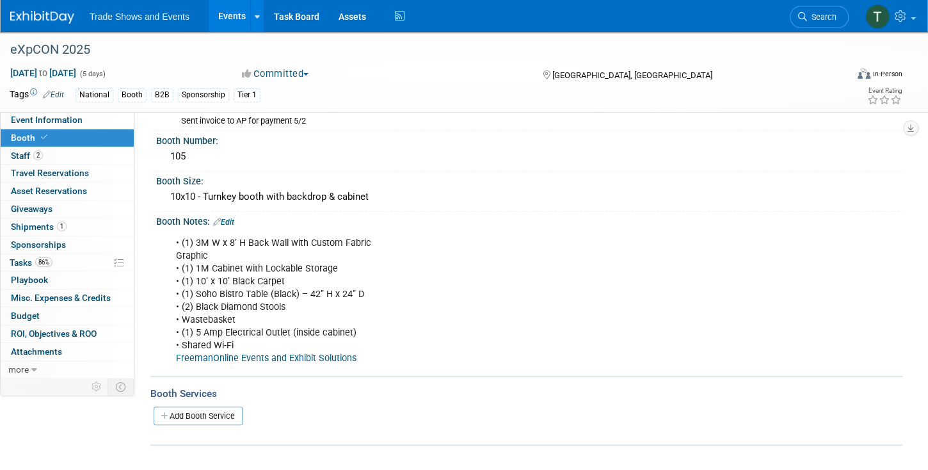
scroll to position [73, 0]
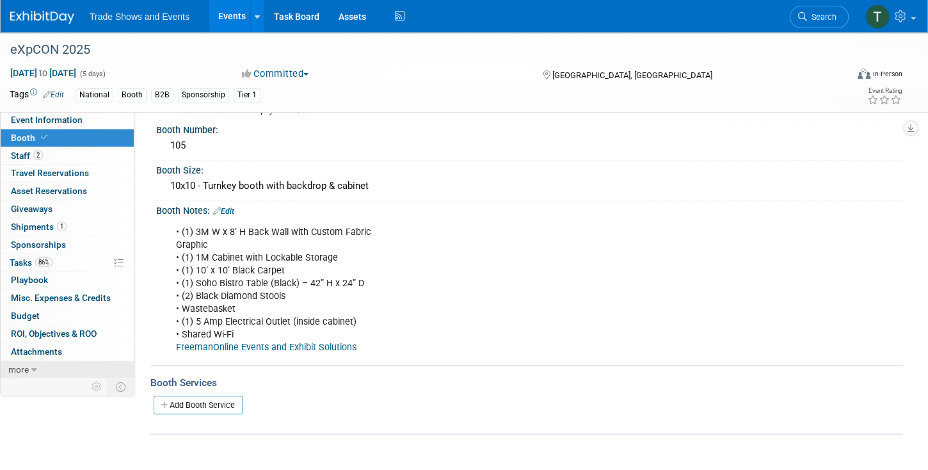
click at [29, 370] on link "more" at bounding box center [67, 369] width 133 height 17
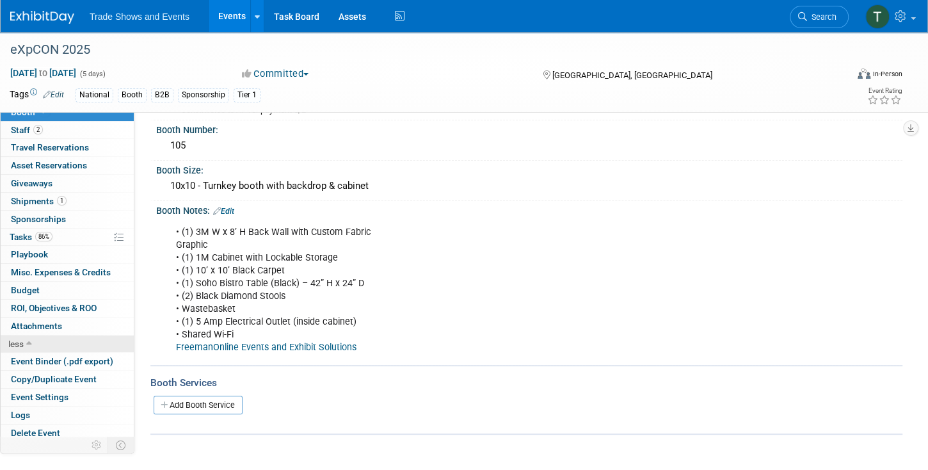
click at [31, 344] on icon at bounding box center [29, 344] width 6 height 9
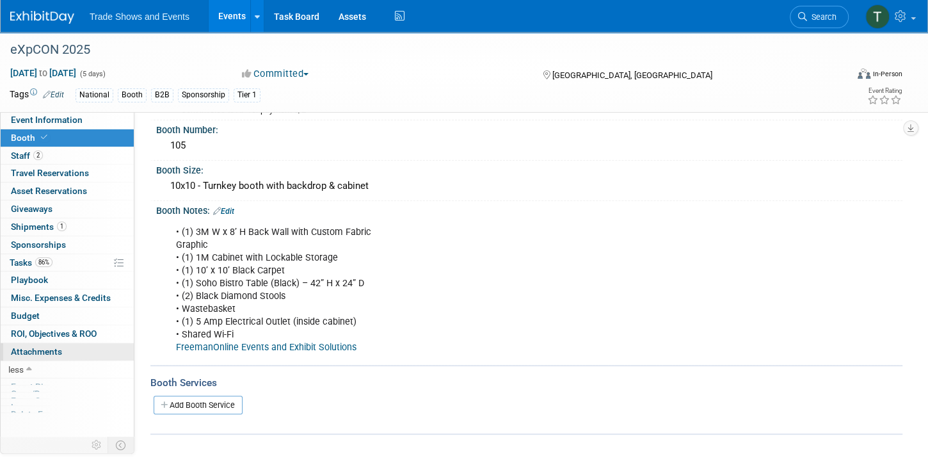
scroll to position [0, 0]
click at [52, 122] on span "Event Information" at bounding box center [47, 120] width 72 height 10
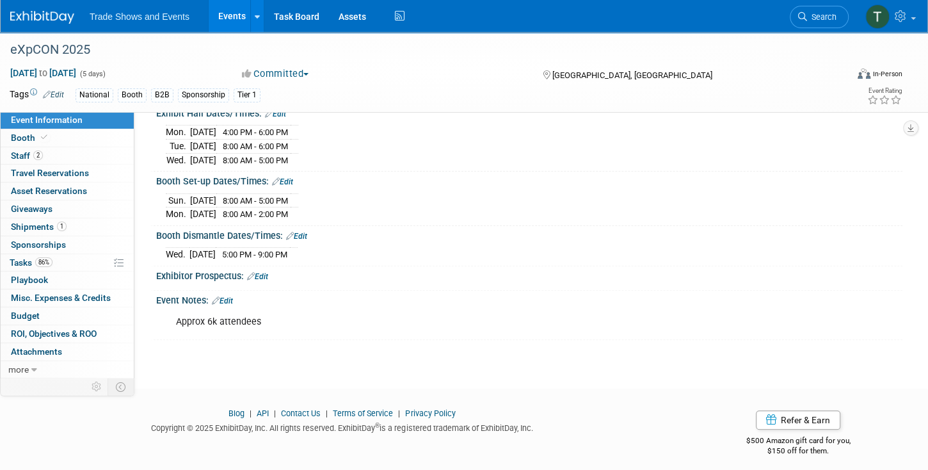
scroll to position [151, 0]
click at [56, 131] on link "Booth" at bounding box center [67, 137] width 133 height 17
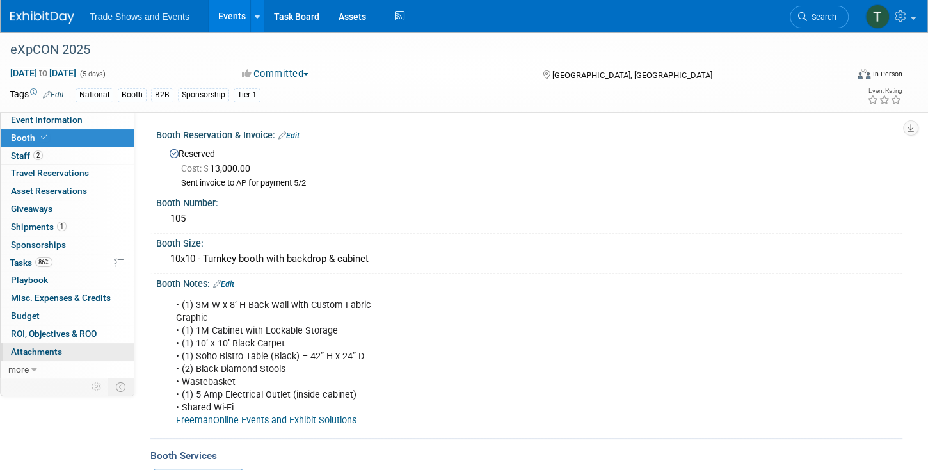
drag, startPoint x: 36, startPoint y: 349, endPoint x: 47, endPoint y: 347, distance: 10.4
click at [36, 349] on span "Attachments 0" at bounding box center [36, 351] width 51 height 10
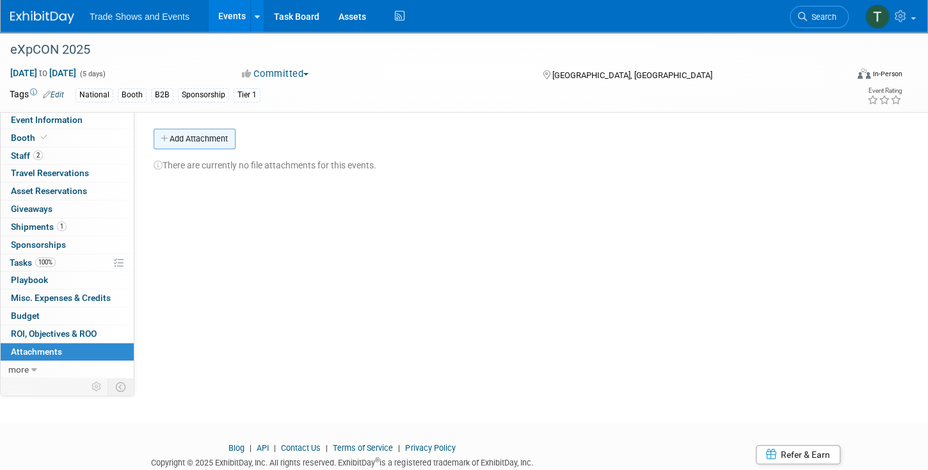
click at [218, 140] on button "Add Attachment" at bounding box center [195, 139] width 82 height 20
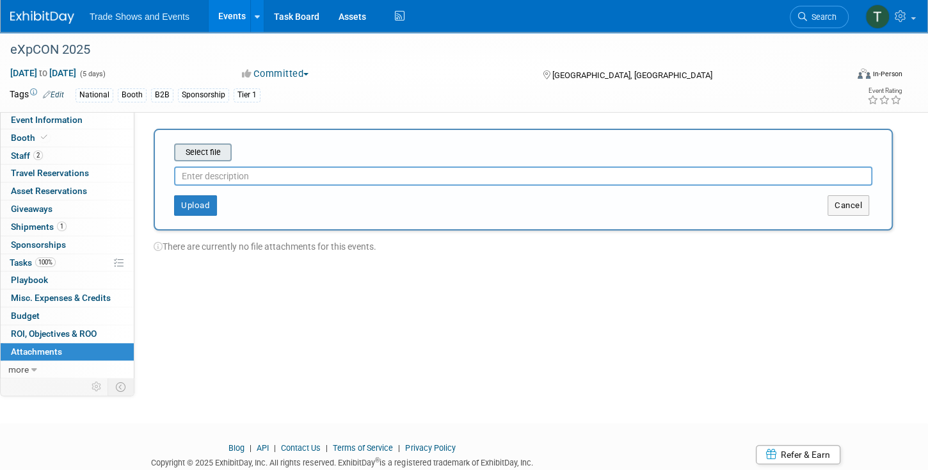
click at [213, 148] on input "file" at bounding box center [154, 152] width 152 height 15
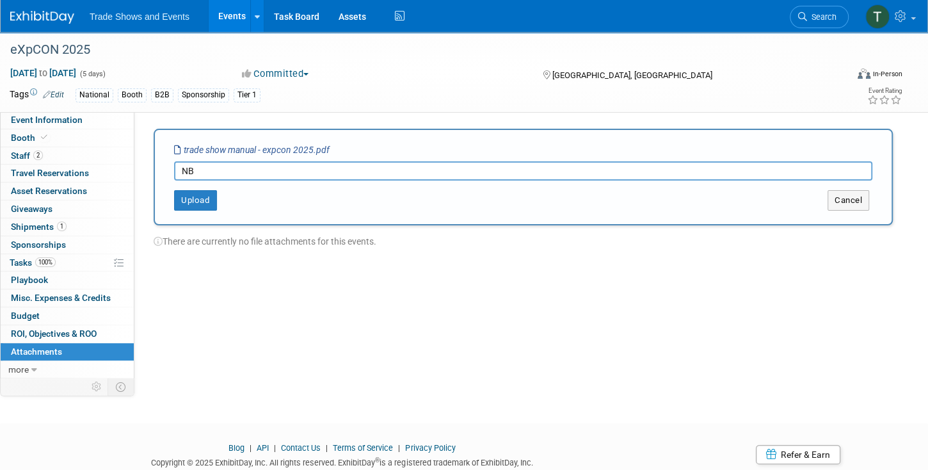
type input "N"
type input "Booth Manual"
click at [198, 198] on button "Upload" at bounding box center [195, 200] width 43 height 20
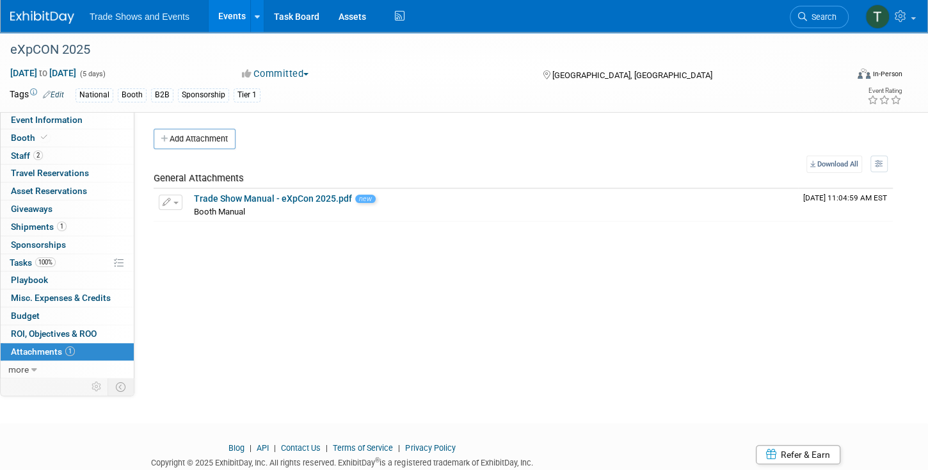
click at [808, 18] on span "Search" at bounding box center [821, 17] width 29 height 10
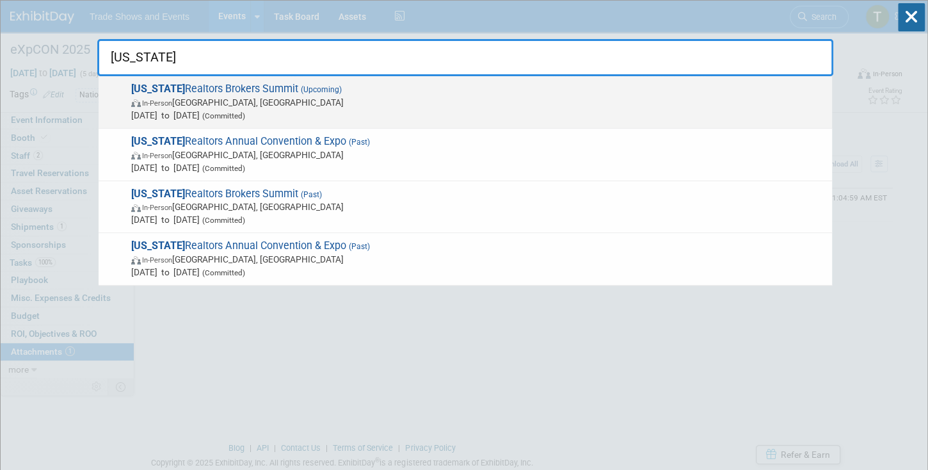
type input "ohio"
click at [253, 92] on span "Ohio Realtors Brokers Summit (Upcoming) In-Person Dublin, OH Oct 21, 2025 to Oc…" at bounding box center [476, 102] width 699 height 39
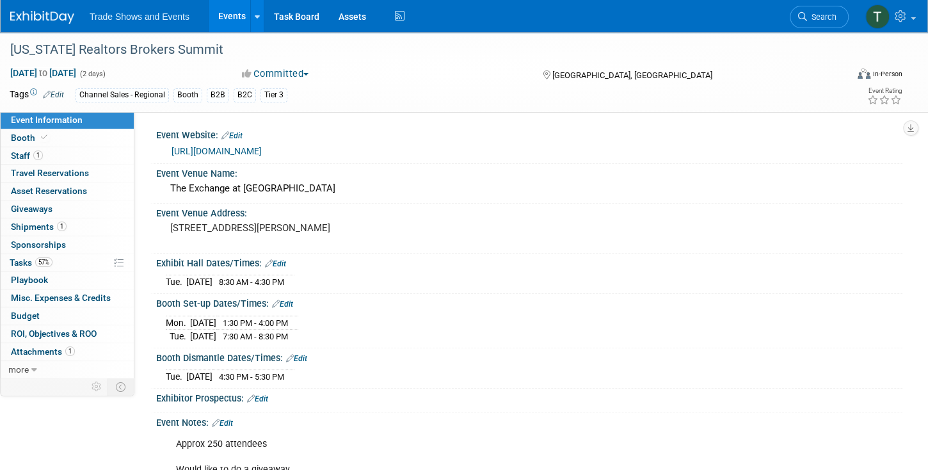
click at [262, 150] on link "[URL][DOMAIN_NAME]" at bounding box center [217, 151] width 90 height 10
click at [64, 136] on link "Booth" at bounding box center [67, 137] width 133 height 17
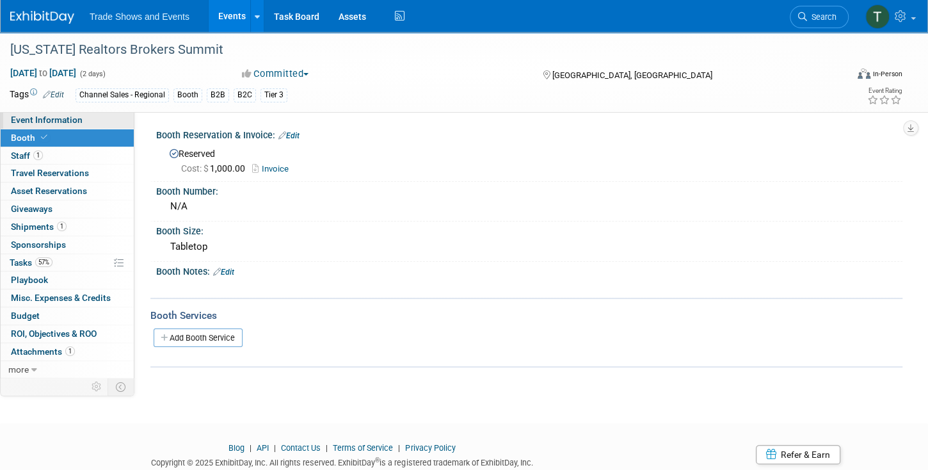
click at [64, 125] on span "Event Information" at bounding box center [47, 120] width 72 height 10
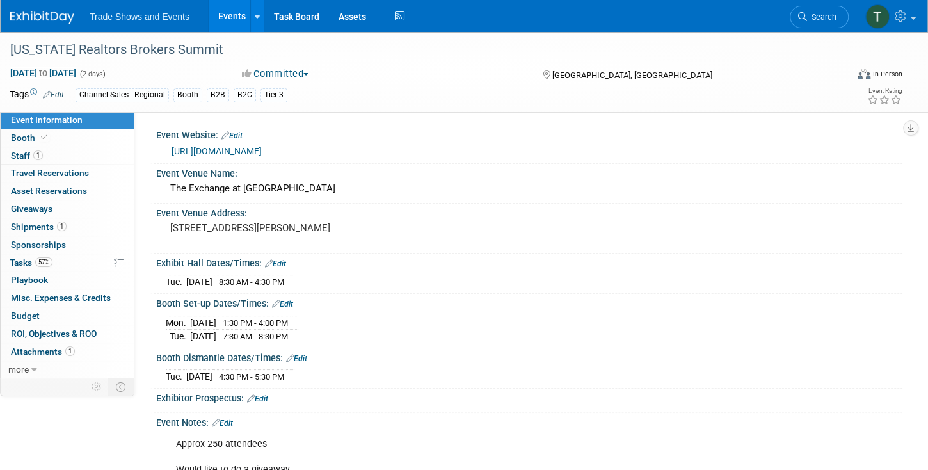
click at [288, 305] on link "Edit" at bounding box center [282, 304] width 21 height 9
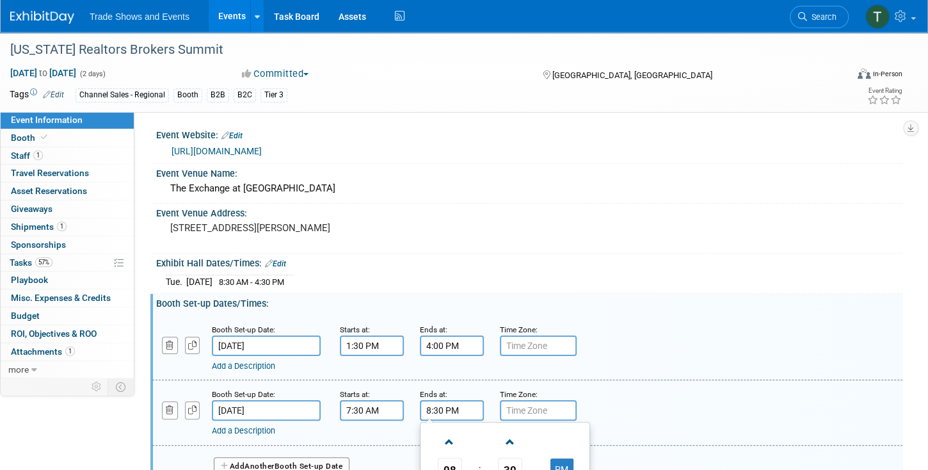
click at [446, 408] on input "8:30 PM" at bounding box center [452, 410] width 64 height 20
click at [558, 462] on button "PM" at bounding box center [562, 469] width 23 height 22
type input "8:30 AM"
click at [615, 433] on div "Booth Set-up Date: [DATE] Starts at: 7:30 AM Ends at: 8:30 AM Time Zone: Apply …" at bounding box center [527, 412] width 750 height 65
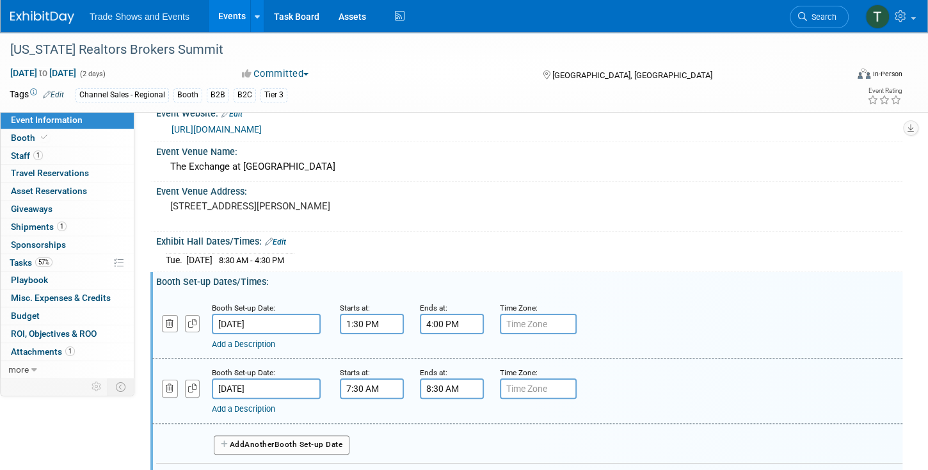
scroll to position [73, 0]
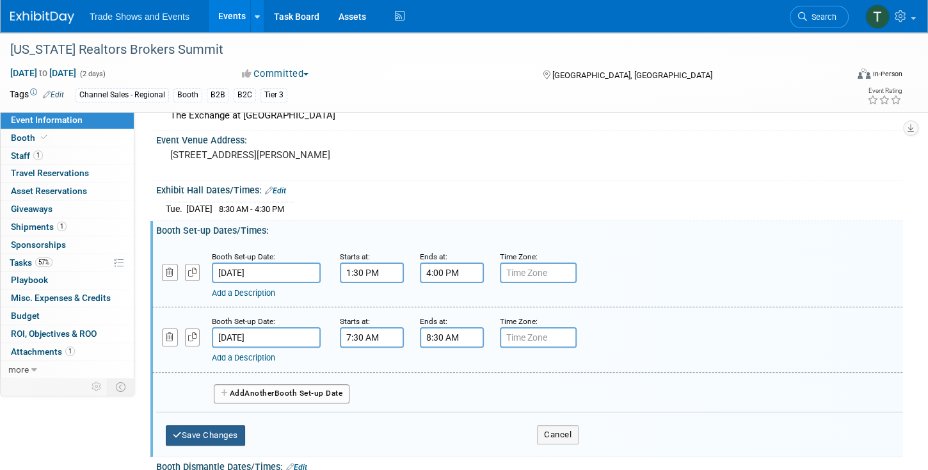
click at [229, 425] on button "Save Changes" at bounding box center [205, 435] width 79 height 20
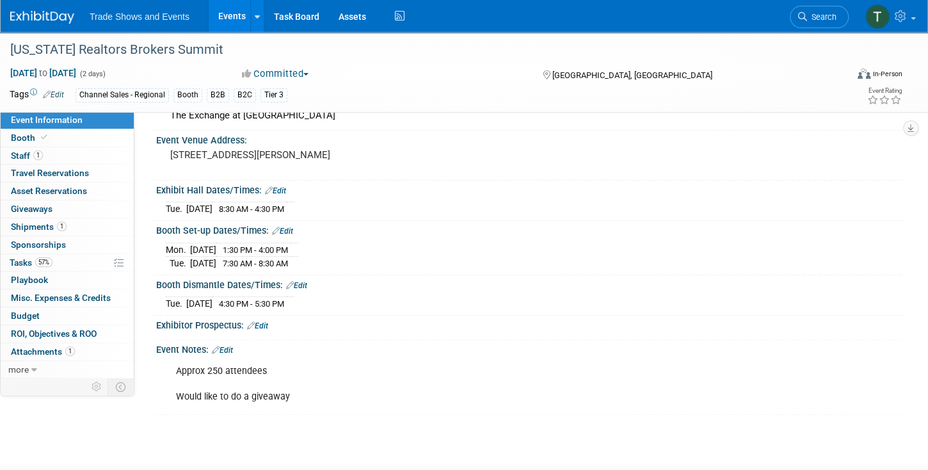
click at [229, 346] on link "Edit" at bounding box center [222, 350] width 21 height 9
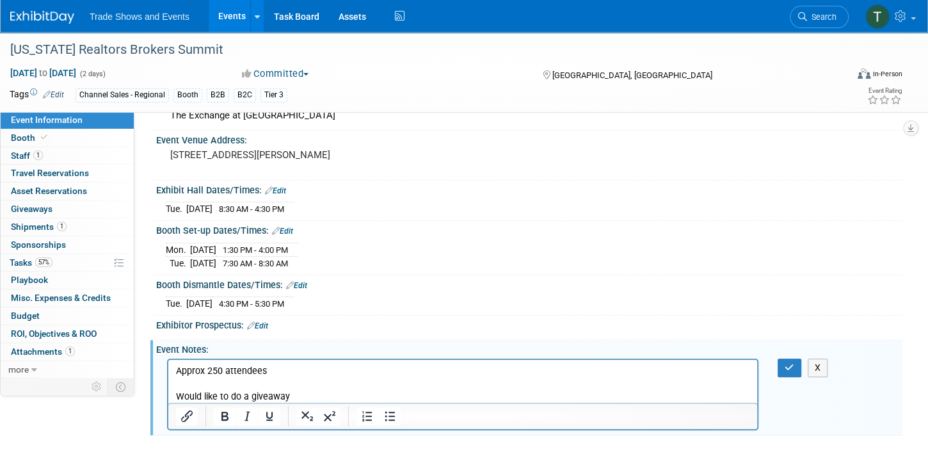
scroll to position [0, 0]
click at [248, 398] on p "Approx 250 attendees Would like to do a giveaway" at bounding box center [463, 383] width 574 height 38
click at [785, 363] on icon "button" at bounding box center [790, 367] width 10 height 9
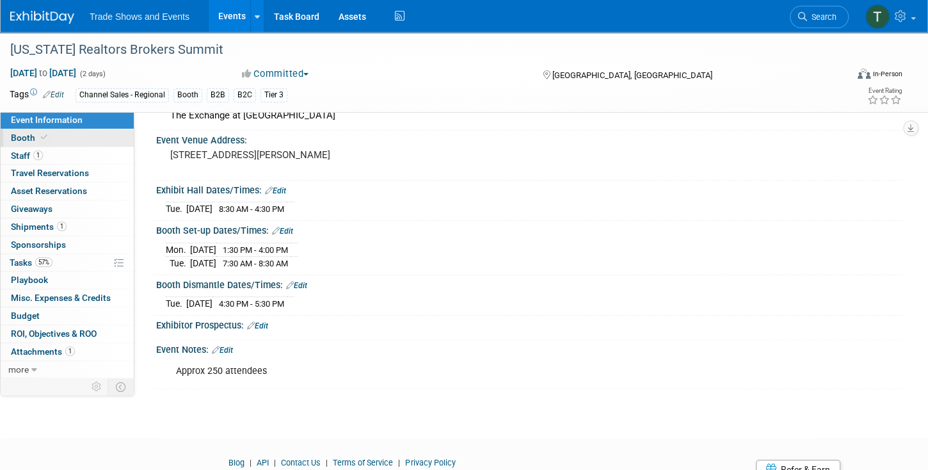
click at [52, 138] on link "Booth" at bounding box center [67, 137] width 133 height 17
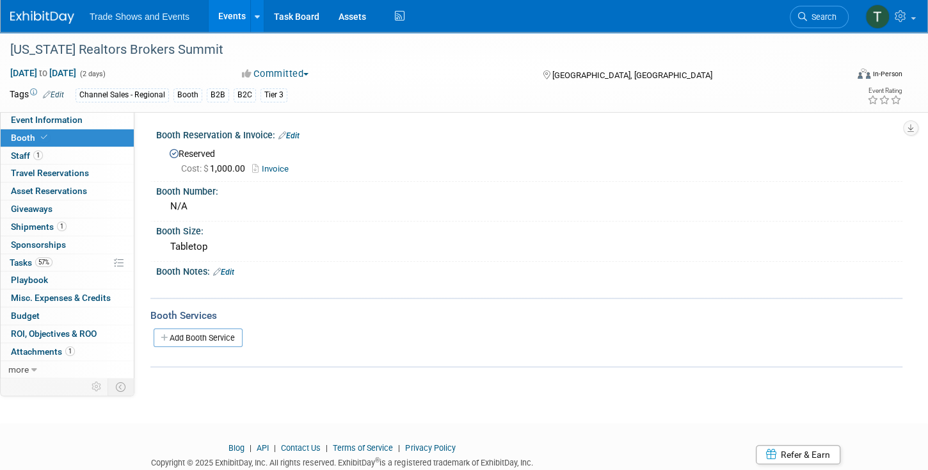
drag, startPoint x: 83, startPoint y: 120, endPoint x: 129, endPoint y: 144, distance: 52.1
click at [83, 120] on link "Event Information" at bounding box center [67, 119] width 133 height 17
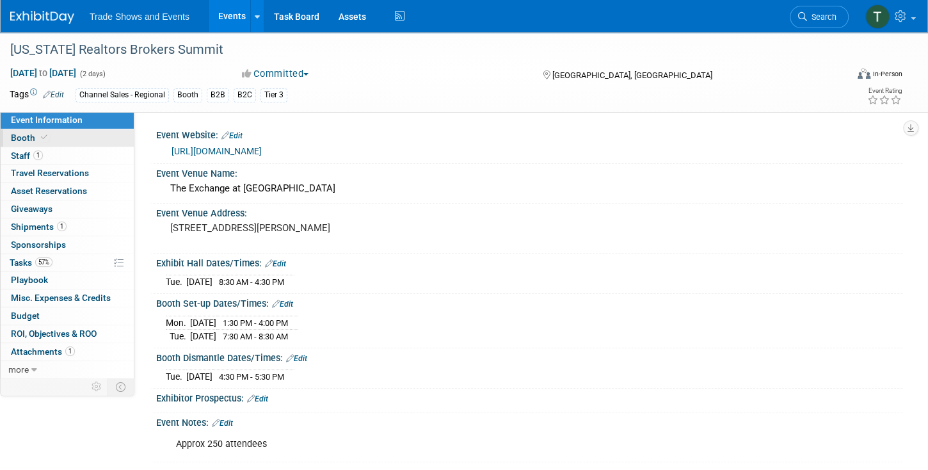
click at [28, 134] on span "Booth" at bounding box center [30, 138] width 39 height 10
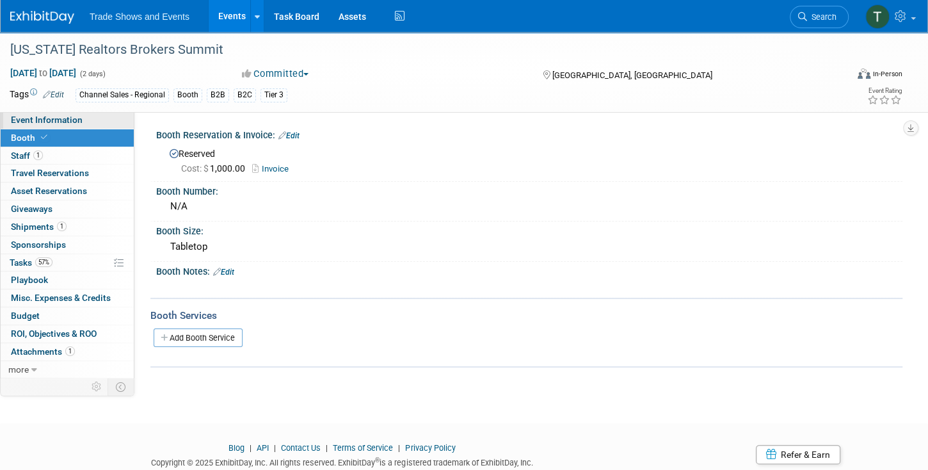
click at [38, 117] on span "Event Information" at bounding box center [47, 120] width 72 height 10
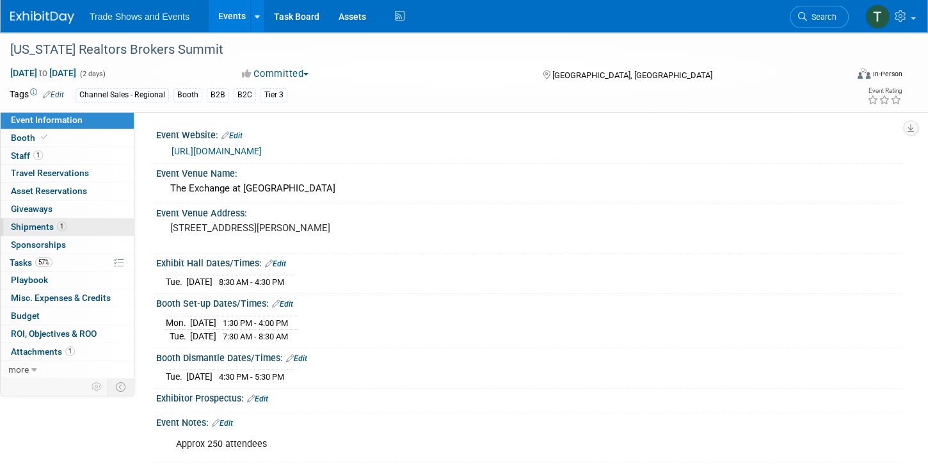
click at [41, 222] on span "Shipments 1" at bounding box center [39, 227] width 56 height 10
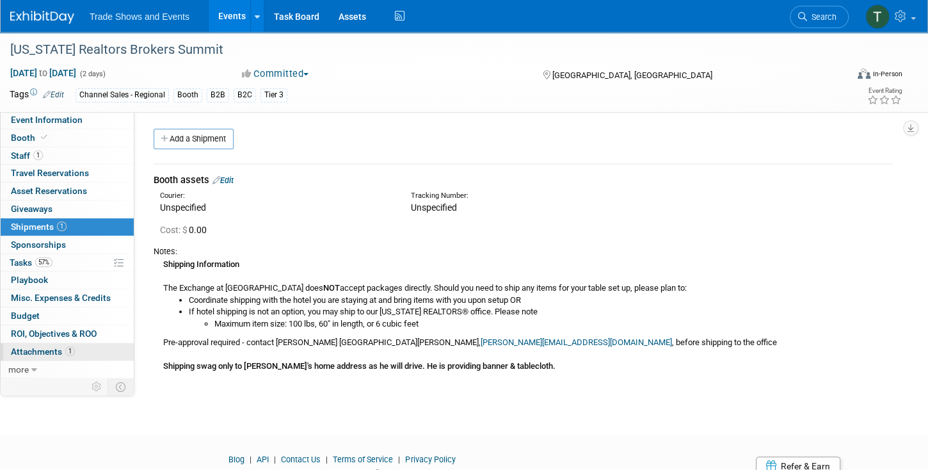
click at [47, 353] on span "Attachments 1" at bounding box center [43, 351] width 64 height 10
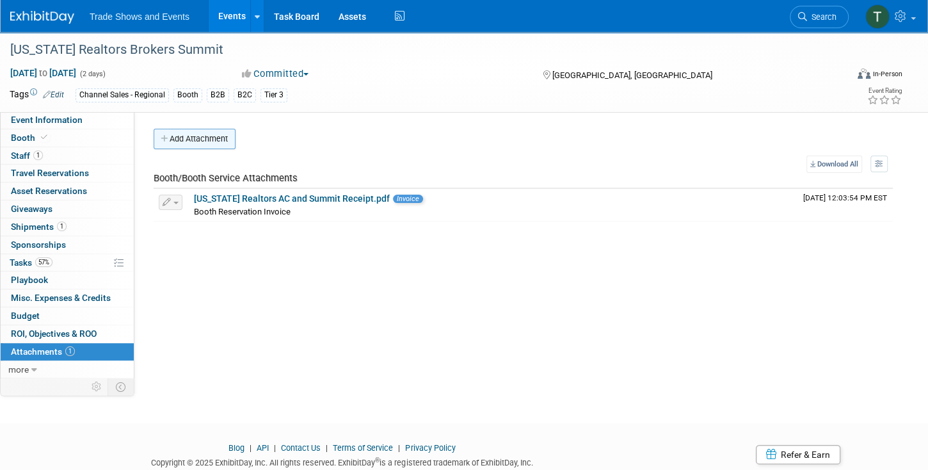
click at [209, 148] on button "Add Attachment" at bounding box center [195, 139] width 82 height 20
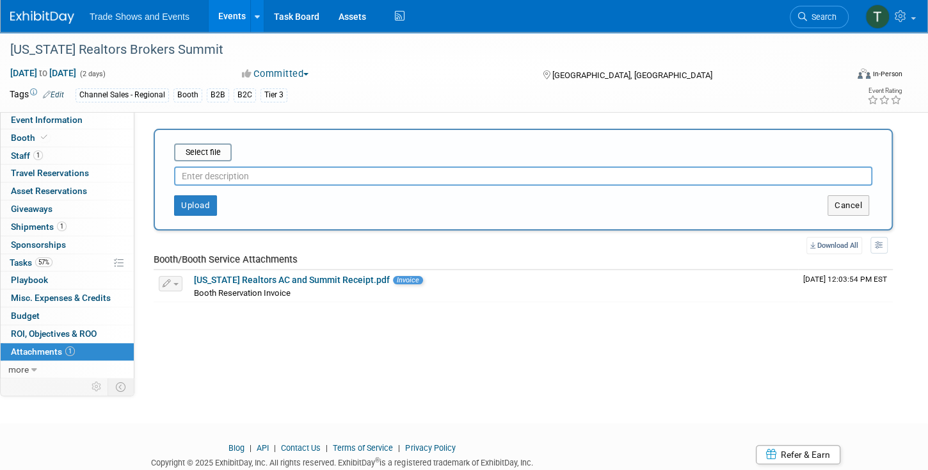
click at [223, 182] on input "text" at bounding box center [523, 175] width 699 height 19
type input "Booth Manual"
click at [214, 146] on input "file" at bounding box center [154, 152] width 152 height 15
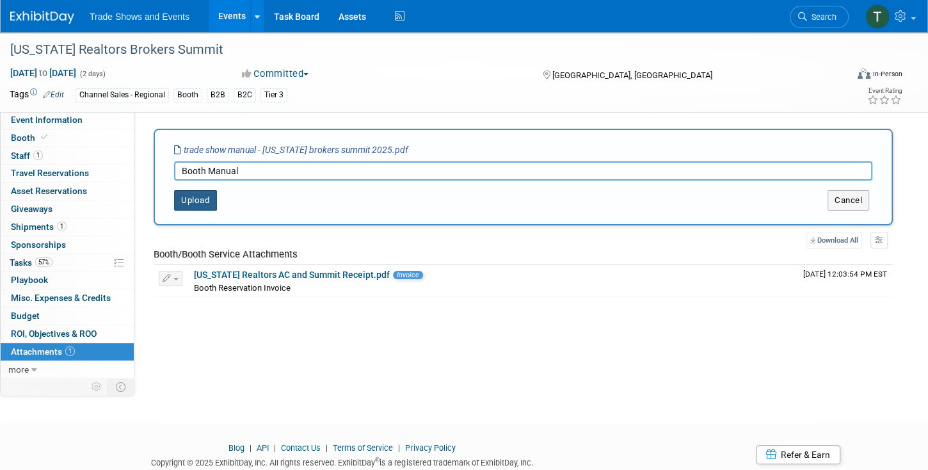
click at [200, 193] on button "Upload" at bounding box center [195, 200] width 43 height 20
